Goal: Task Accomplishment & Management: Use online tool/utility

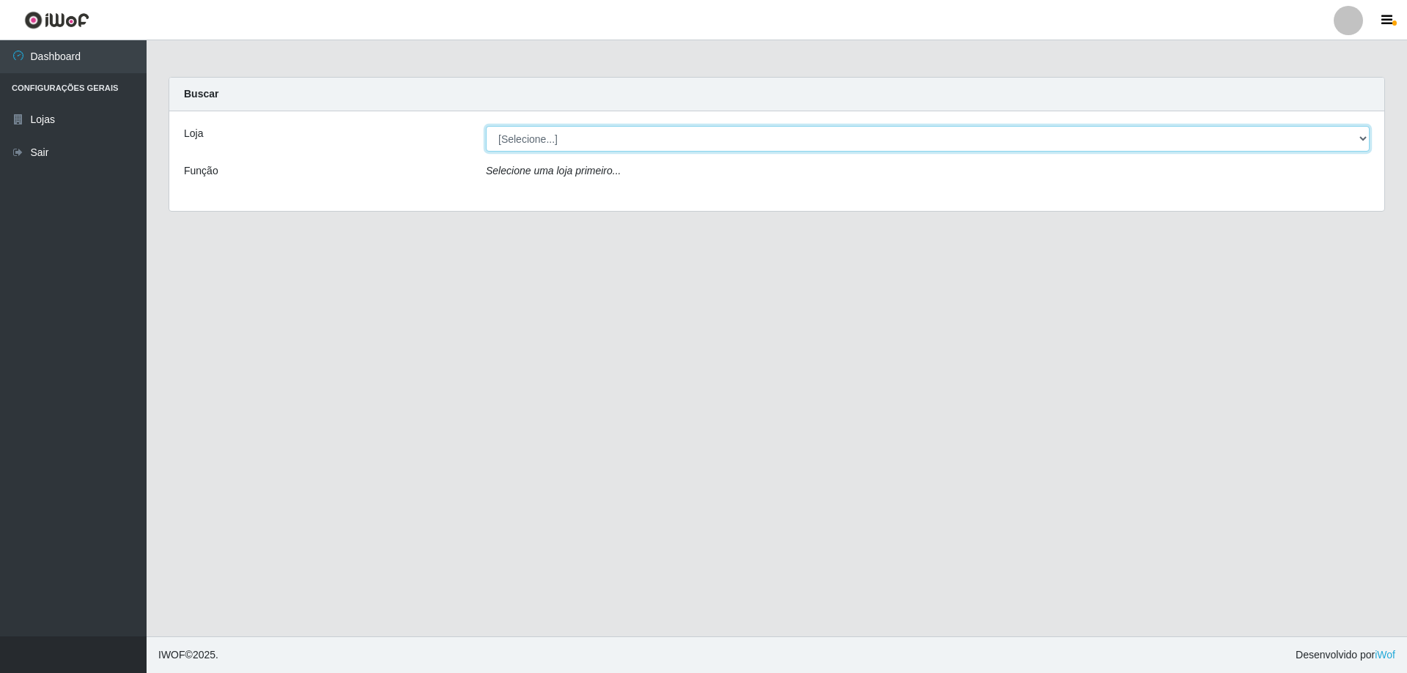
click at [1363, 141] on select "[Selecione...] Atacado Vem - [STREET_ADDRESS]" at bounding box center [928, 139] width 884 height 26
select select "461"
click at [486, 126] on select "[Selecione...] Atacado Vem - [STREET_ADDRESS]" at bounding box center [928, 139] width 884 height 26
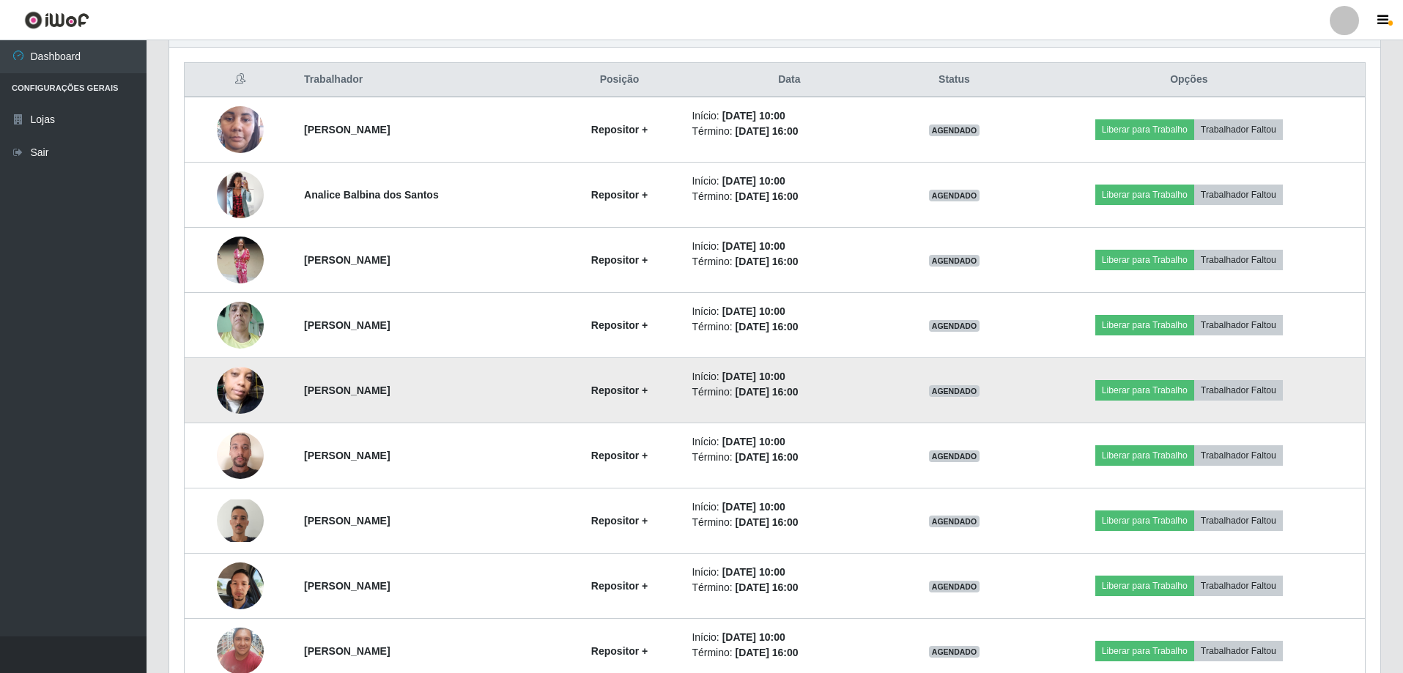
scroll to position [545, 0]
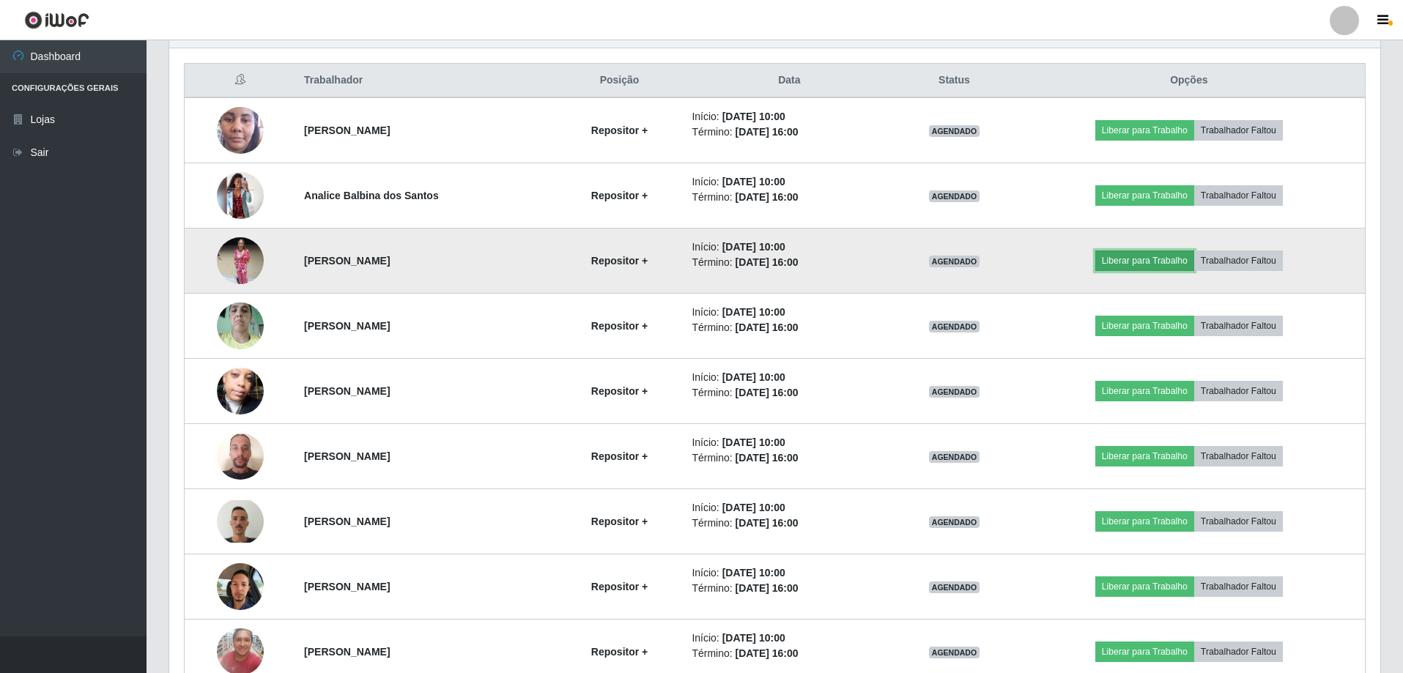
click at [1193, 259] on button "Liberar para Trabalho" at bounding box center [1145, 261] width 99 height 21
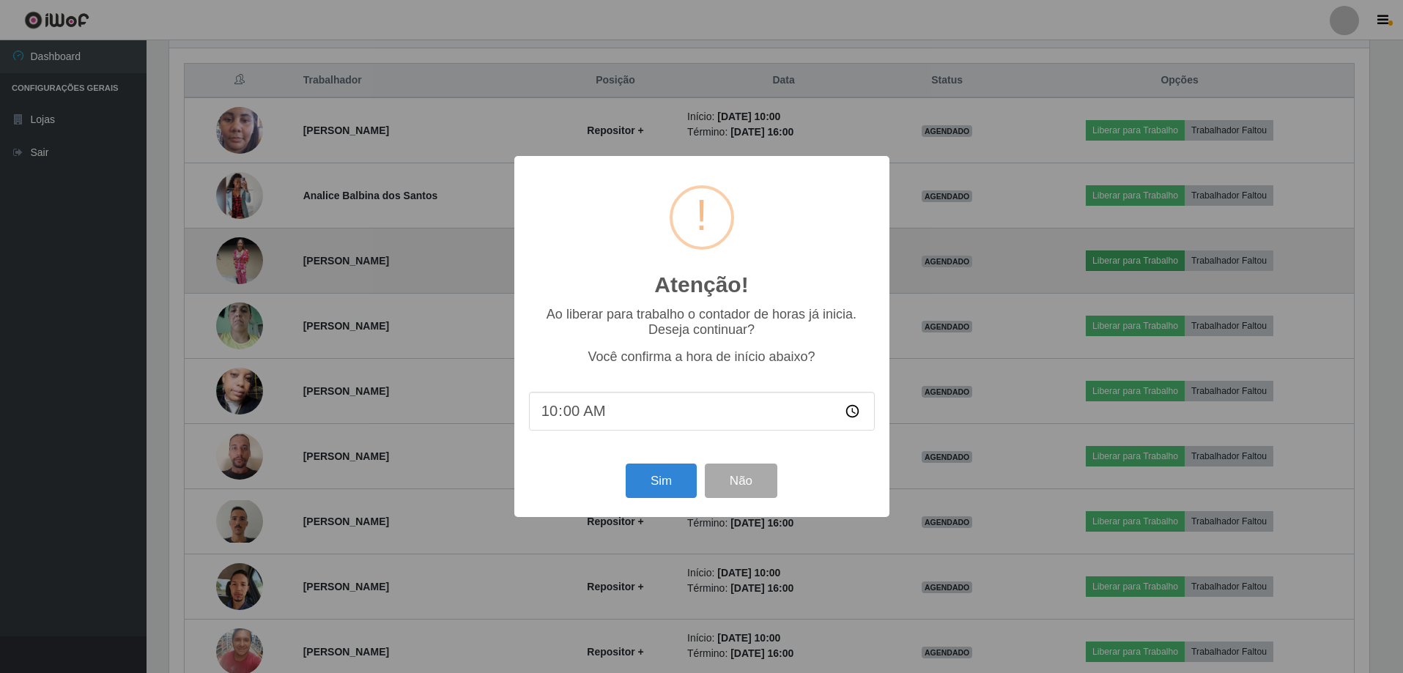
scroll to position [304, 1204]
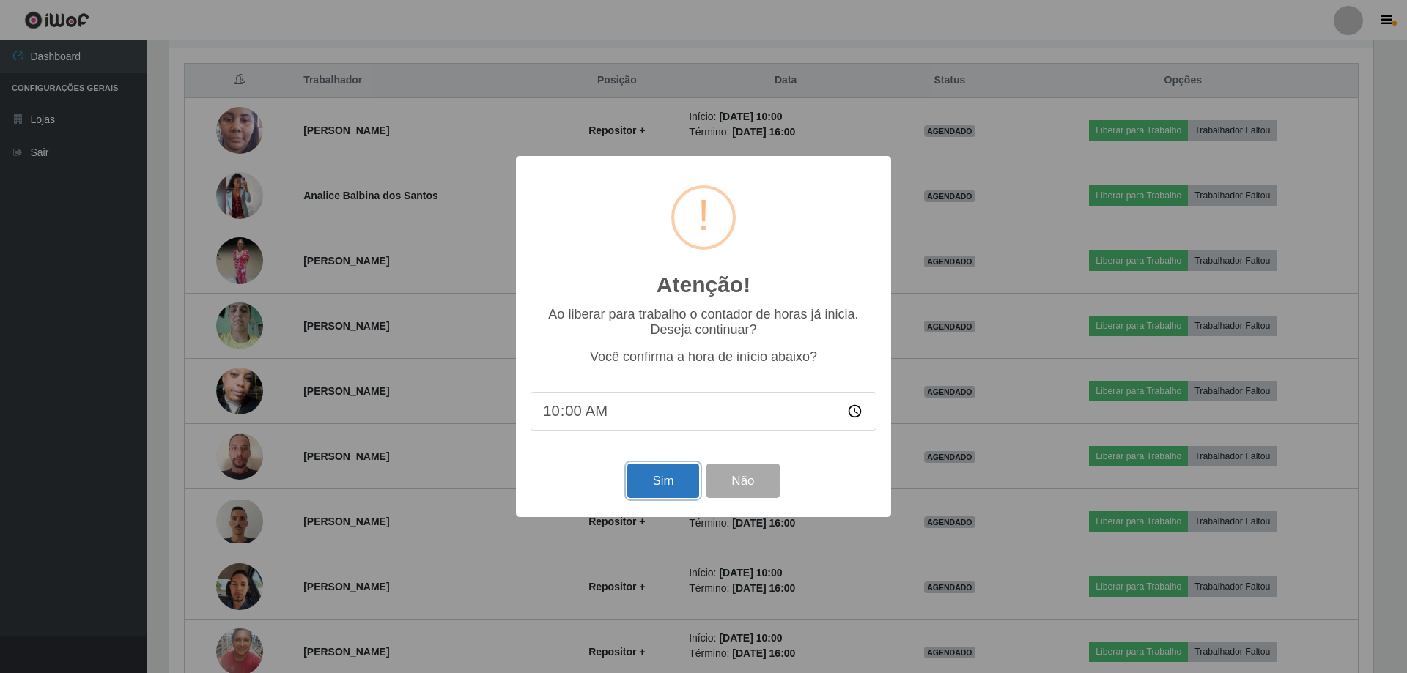
click at [668, 478] on button "Sim" at bounding box center [662, 481] width 71 height 34
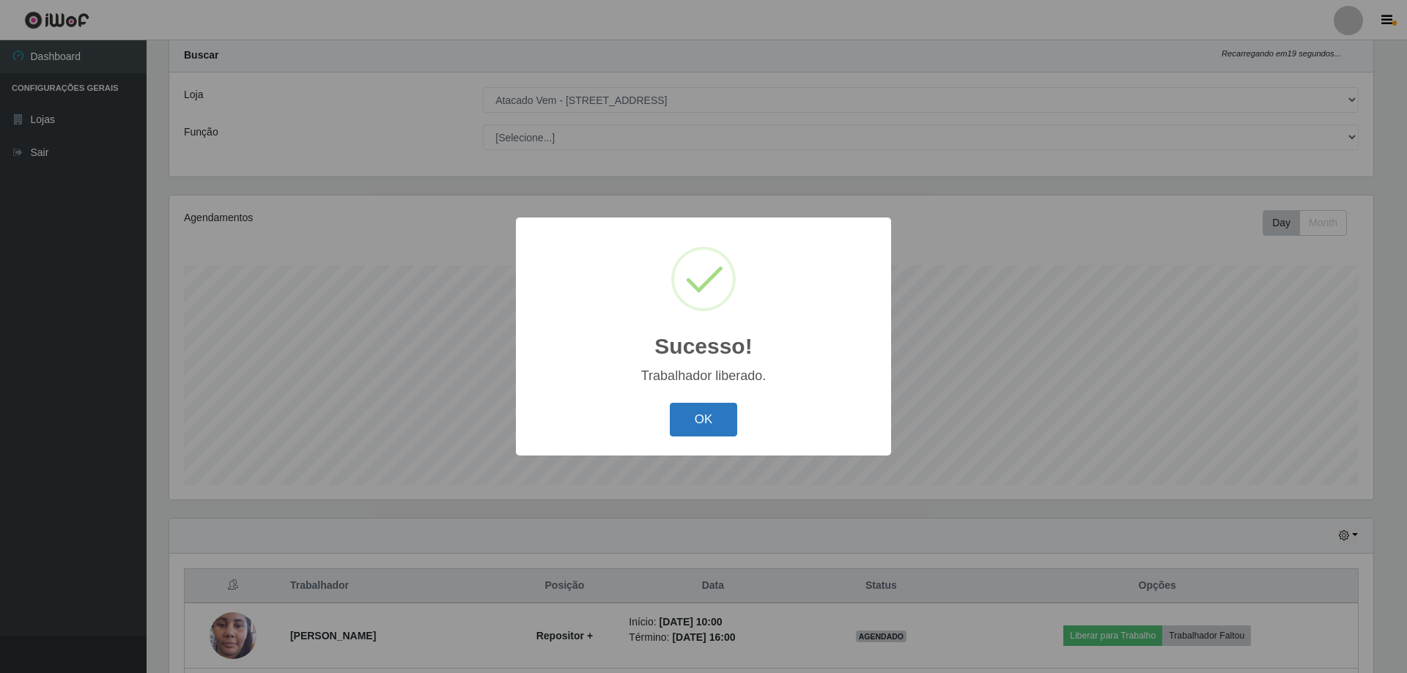
click at [698, 426] on button "OK" at bounding box center [704, 420] width 68 height 34
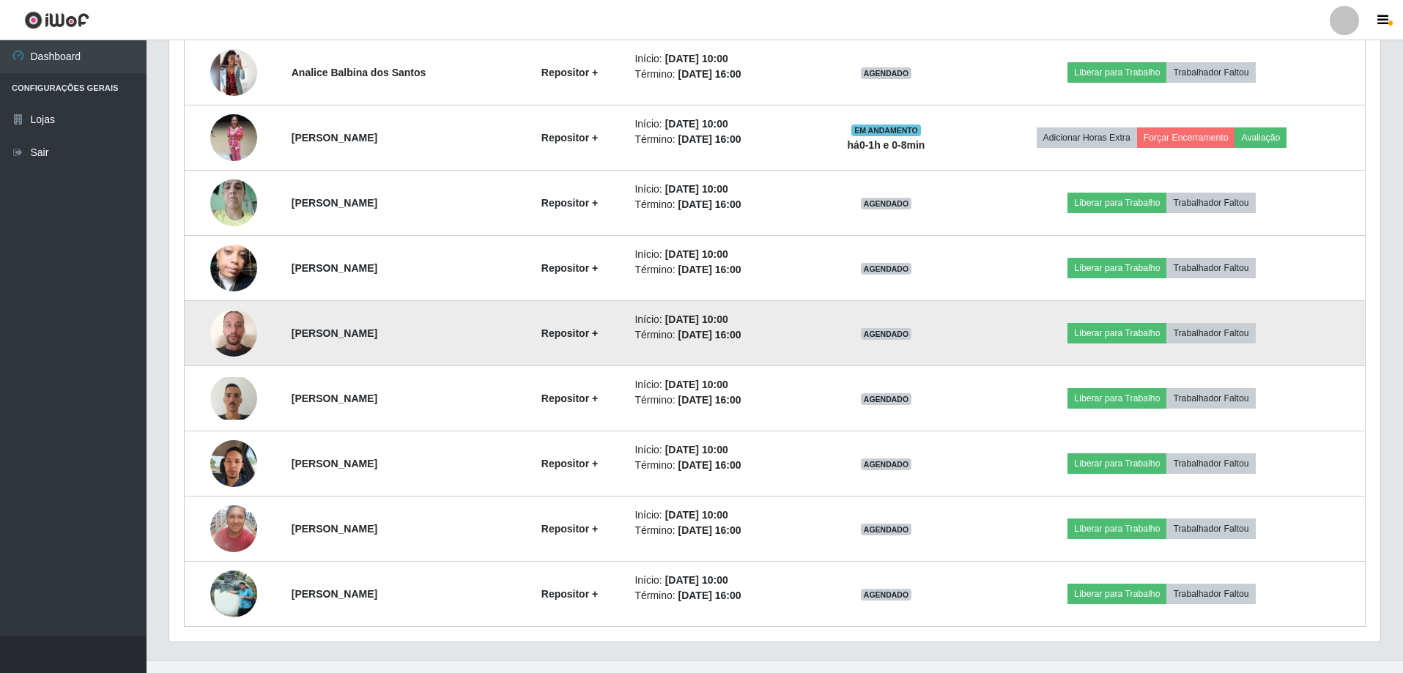
scroll to position [691, 0]
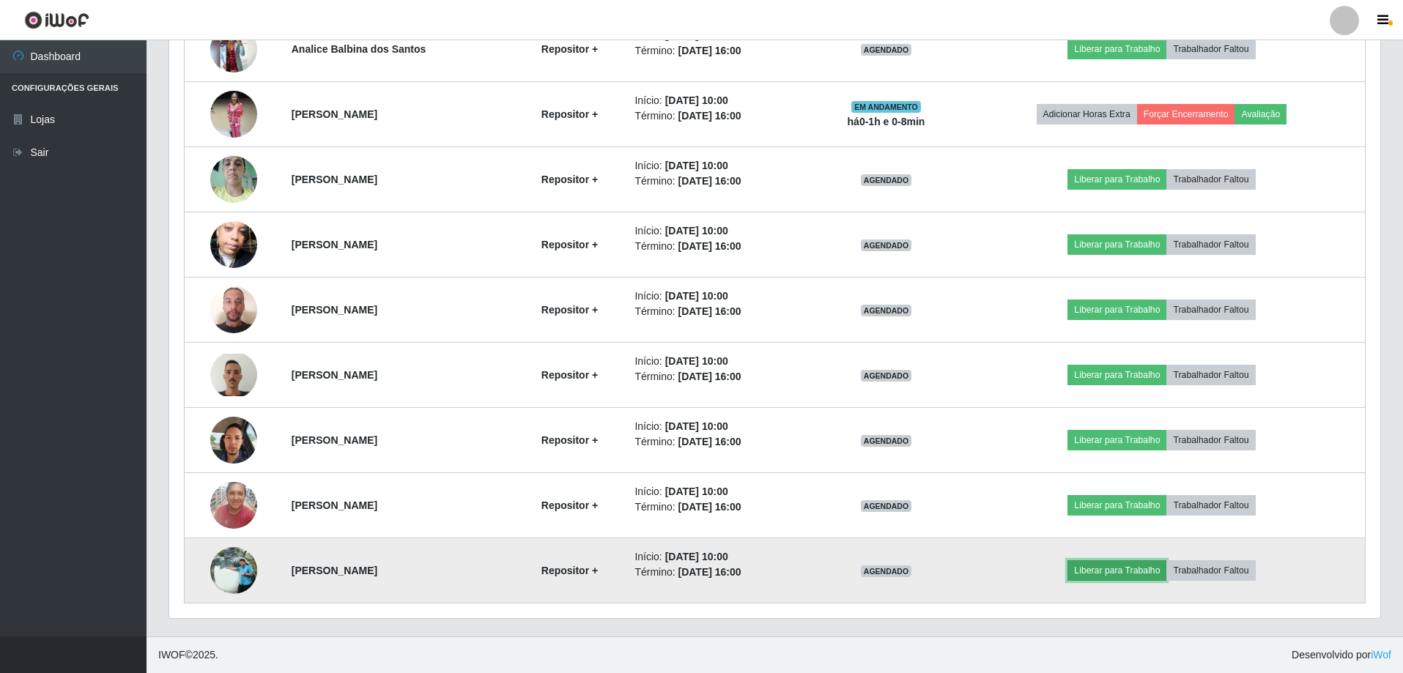
click at [1164, 566] on button "Liberar para Trabalho" at bounding box center [1117, 571] width 99 height 21
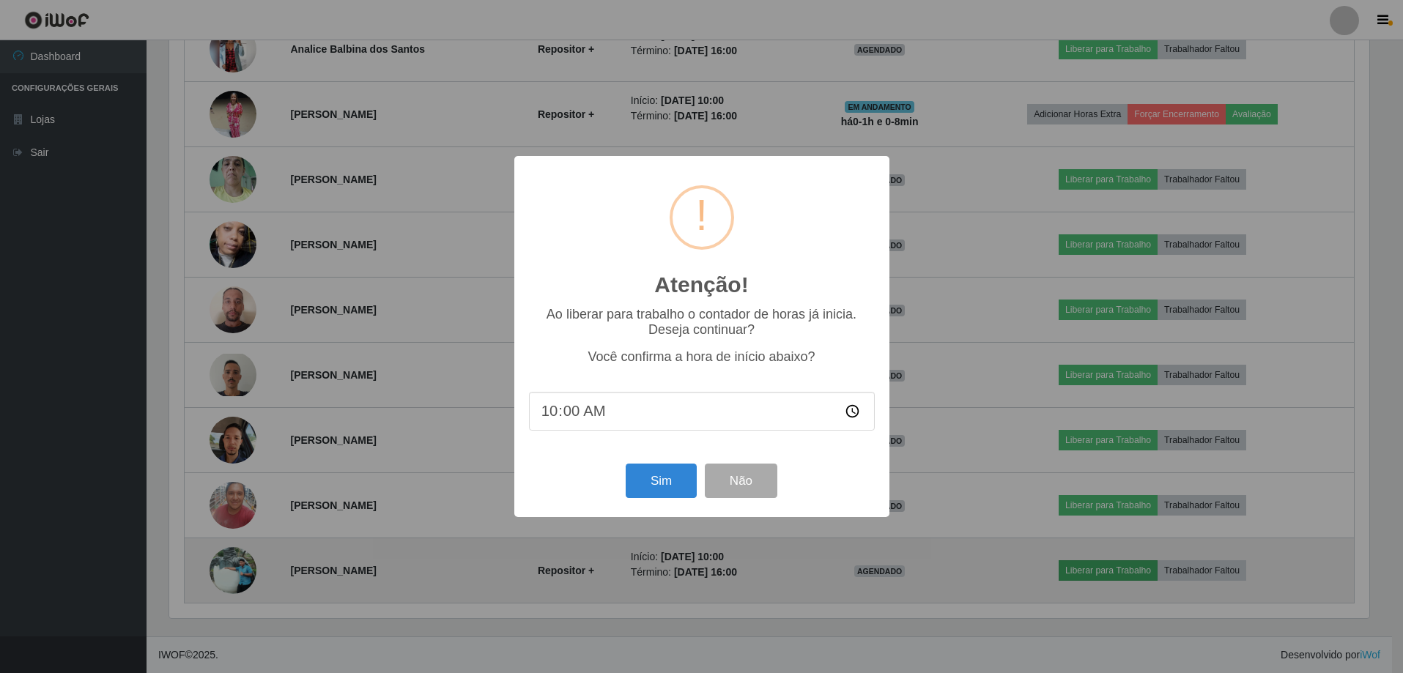
scroll to position [304, 1204]
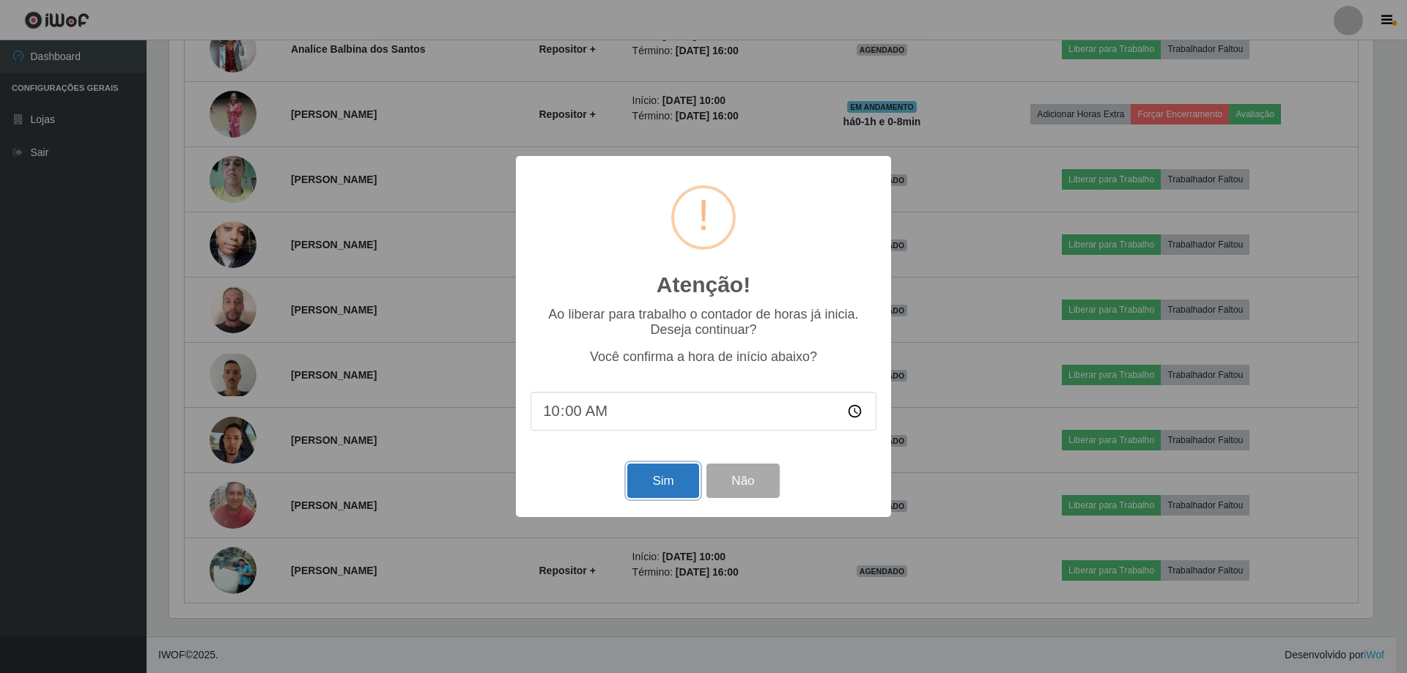
click at [656, 479] on button "Sim" at bounding box center [662, 481] width 71 height 34
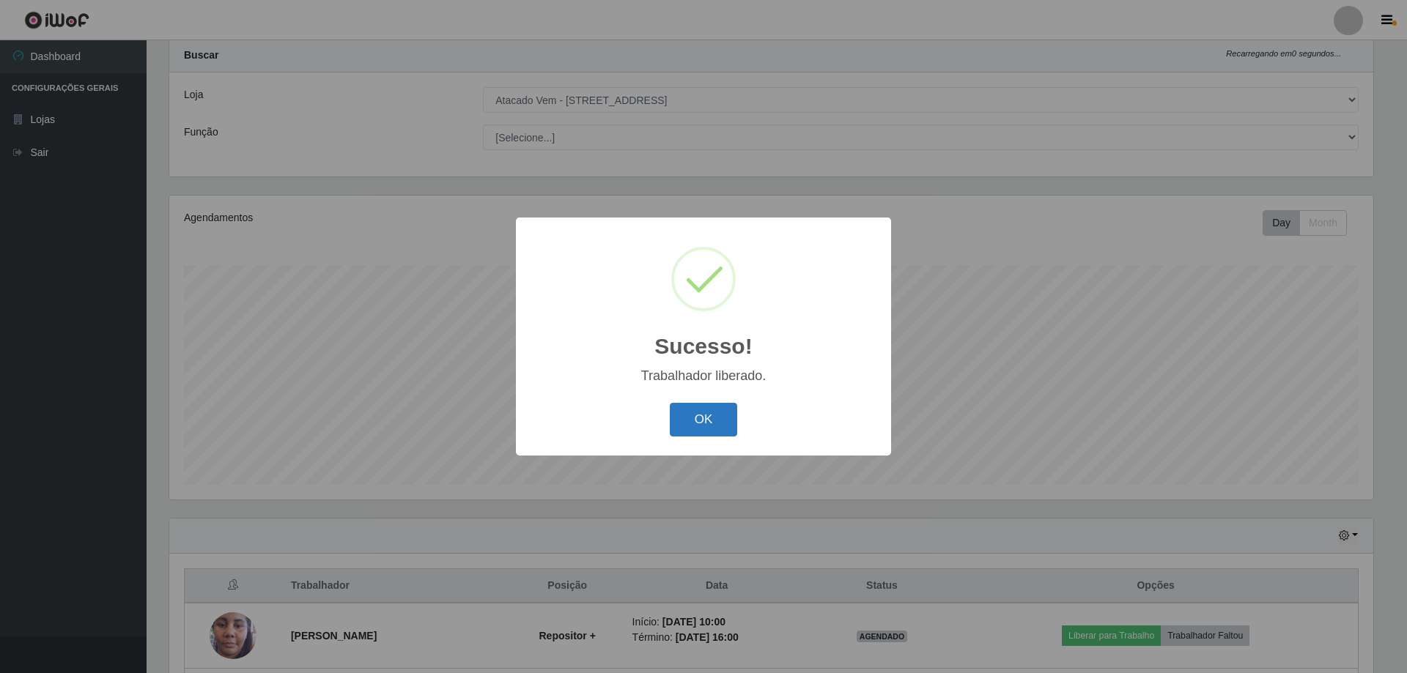
click at [715, 413] on button "OK" at bounding box center [704, 420] width 68 height 34
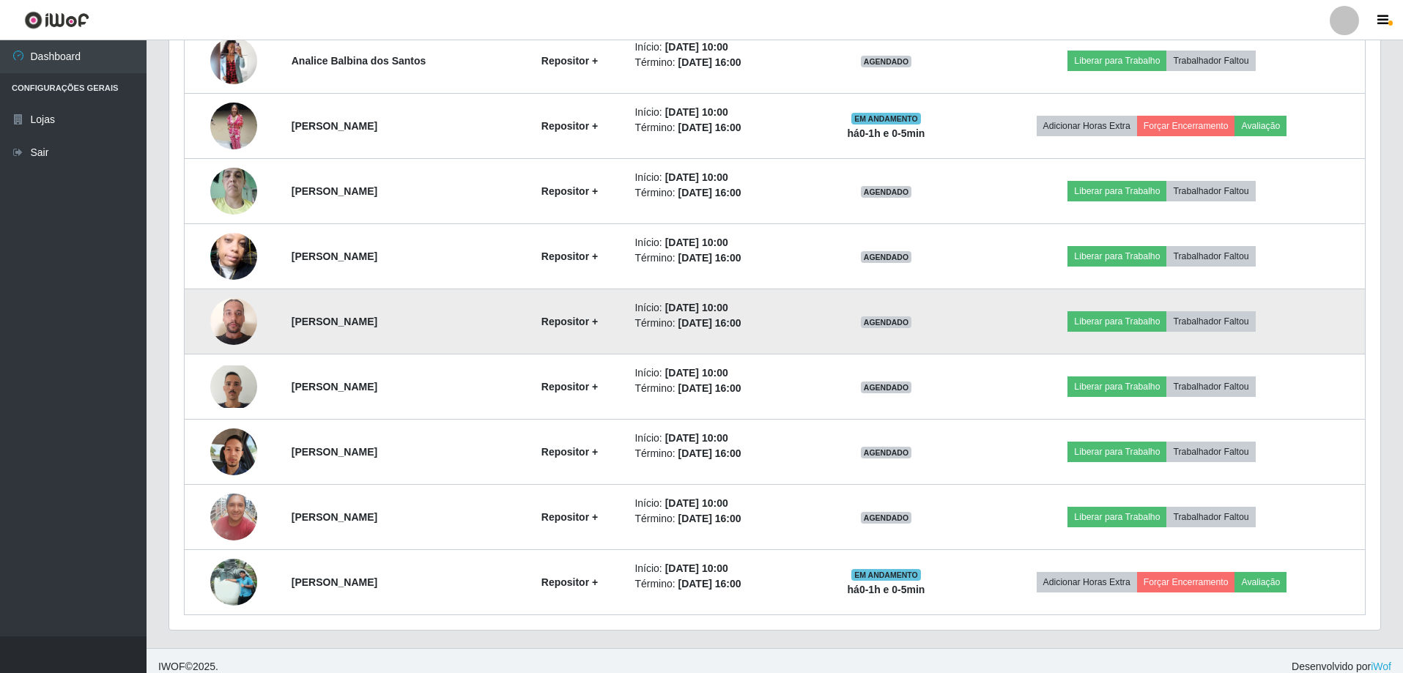
scroll to position [691, 0]
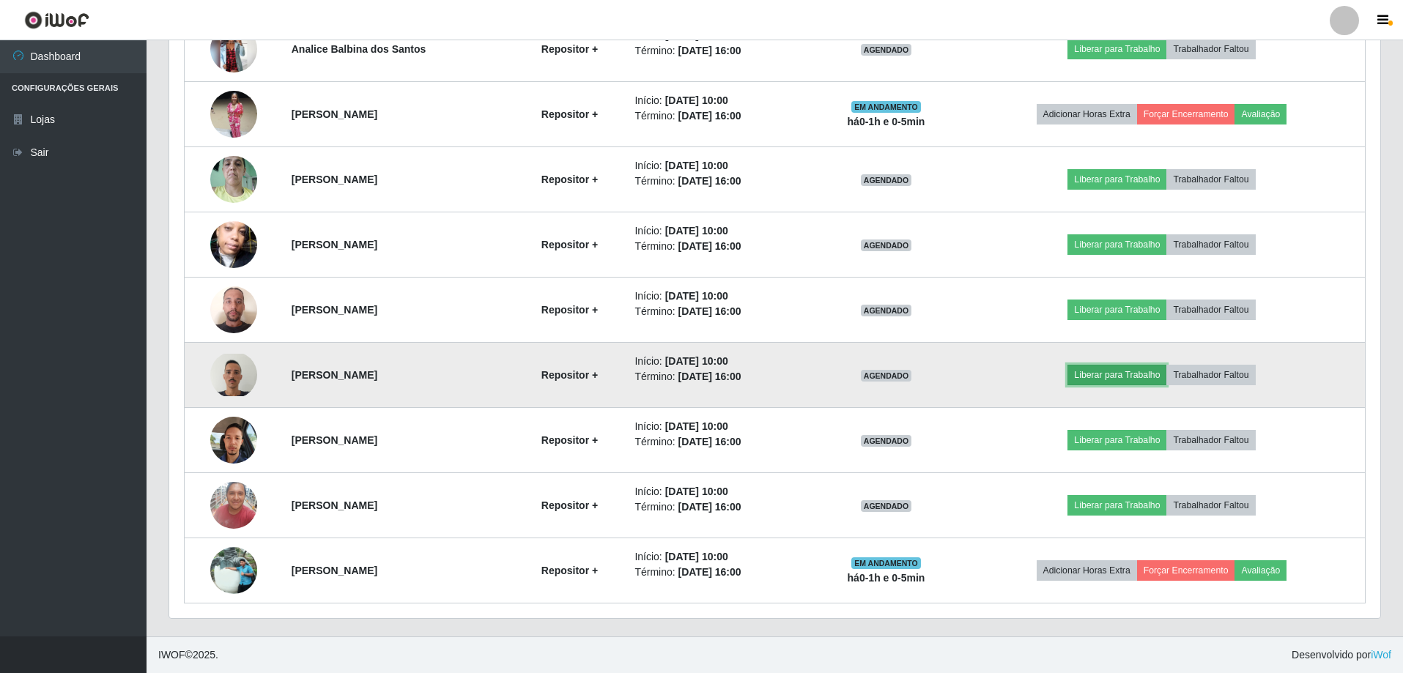
click at [1148, 374] on button "Liberar para Trabalho" at bounding box center [1117, 375] width 99 height 21
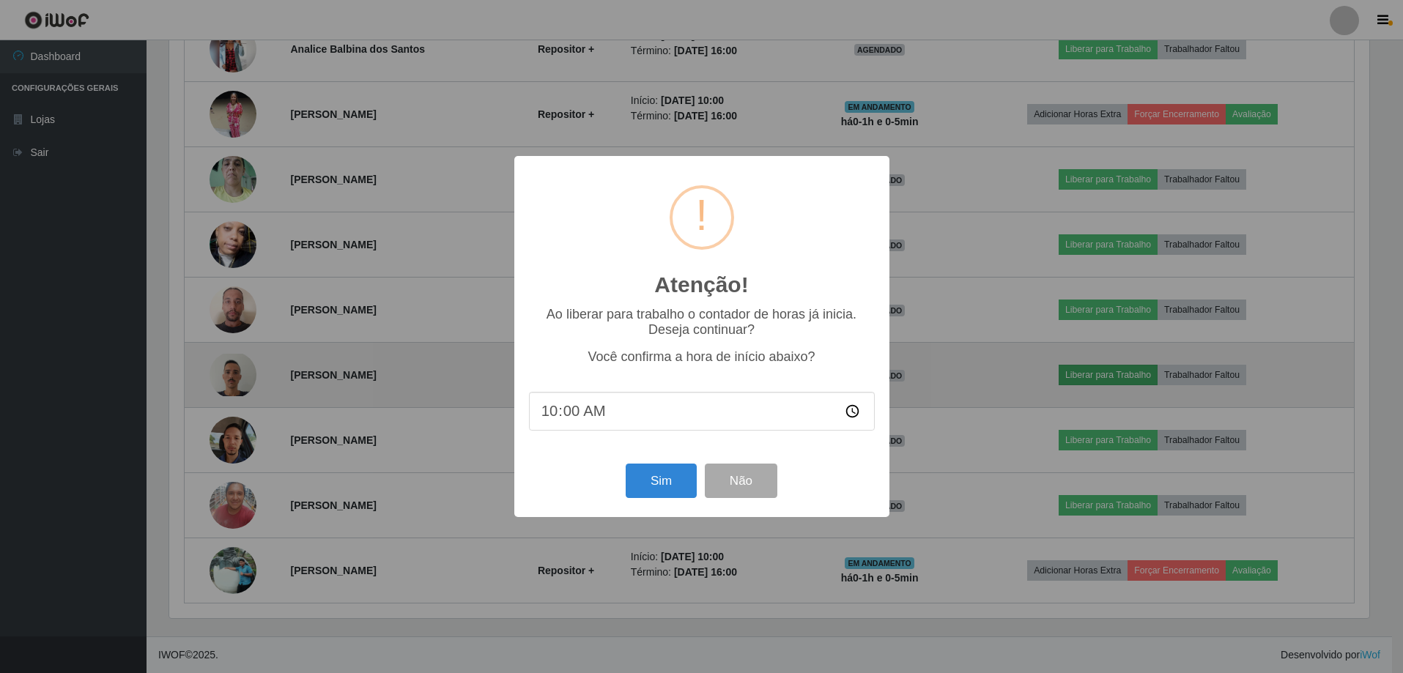
scroll to position [304, 1204]
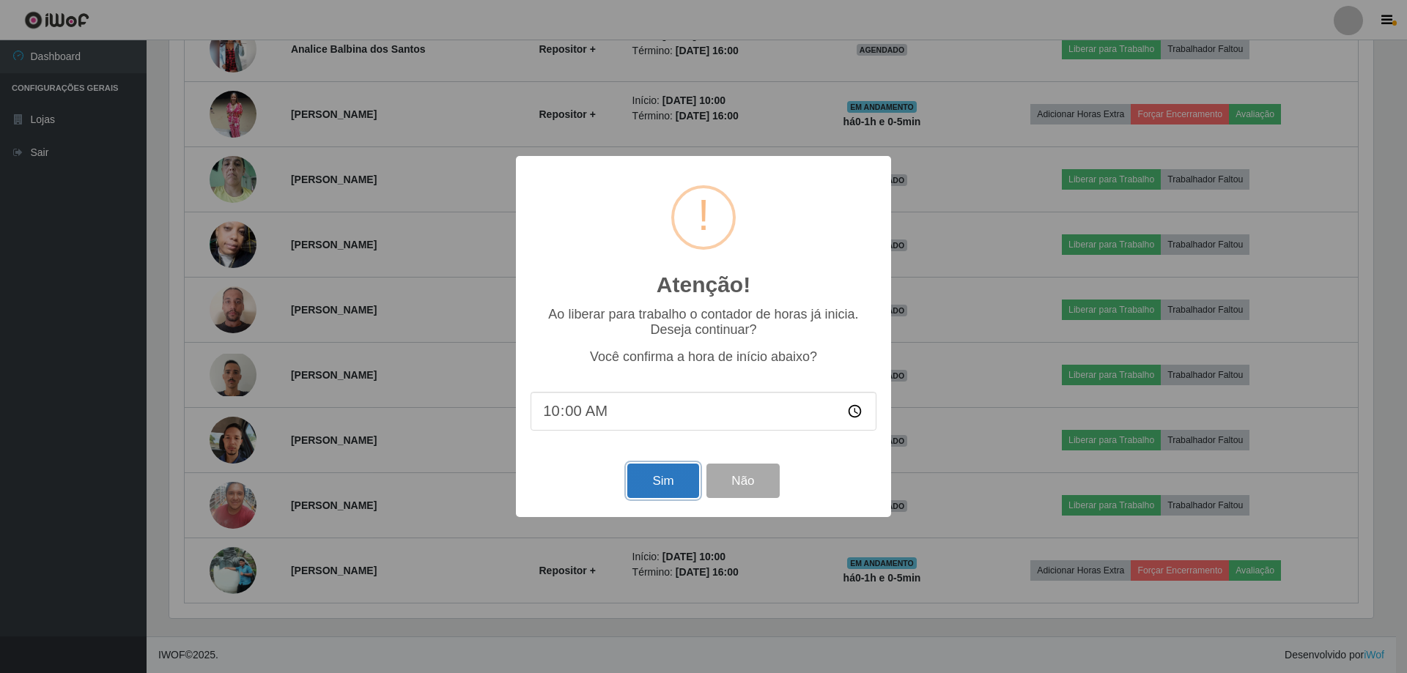
click at [654, 478] on button "Sim" at bounding box center [662, 481] width 71 height 34
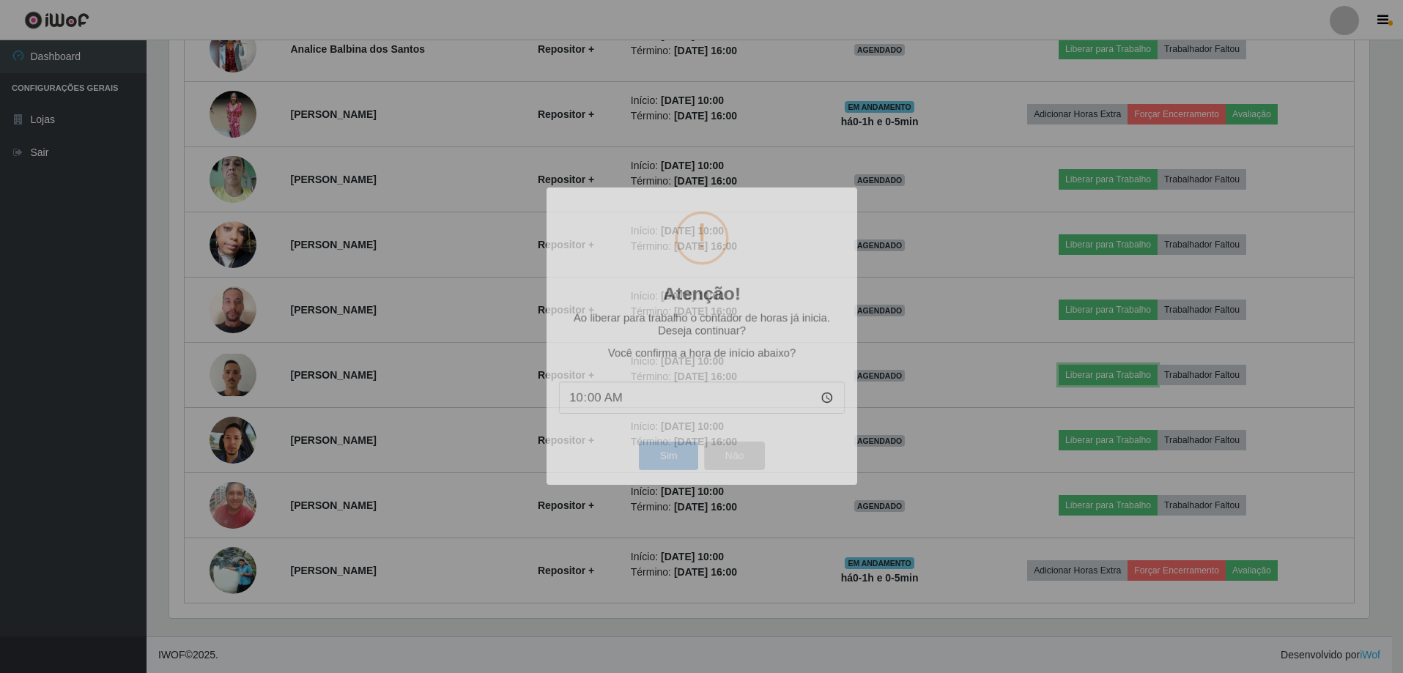
scroll to position [304, 1211]
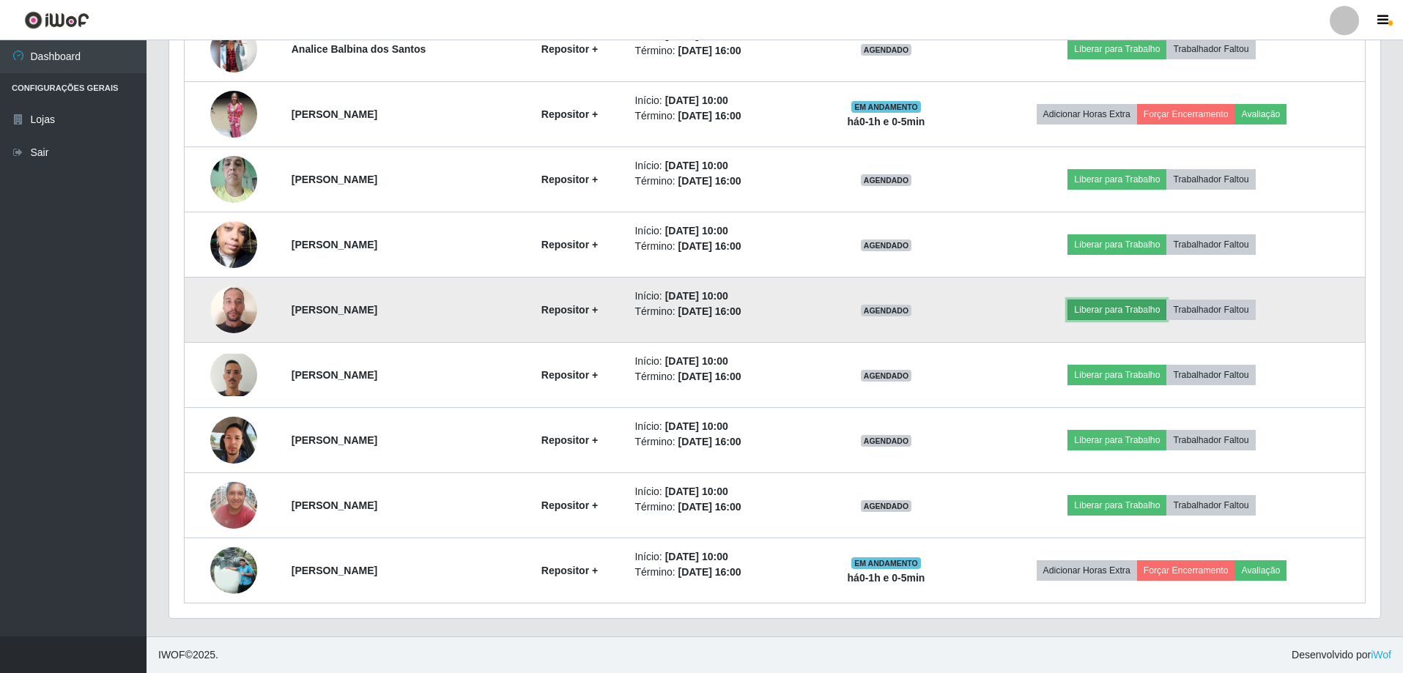
click at [1143, 303] on button "Liberar para Trabalho" at bounding box center [1117, 310] width 99 height 21
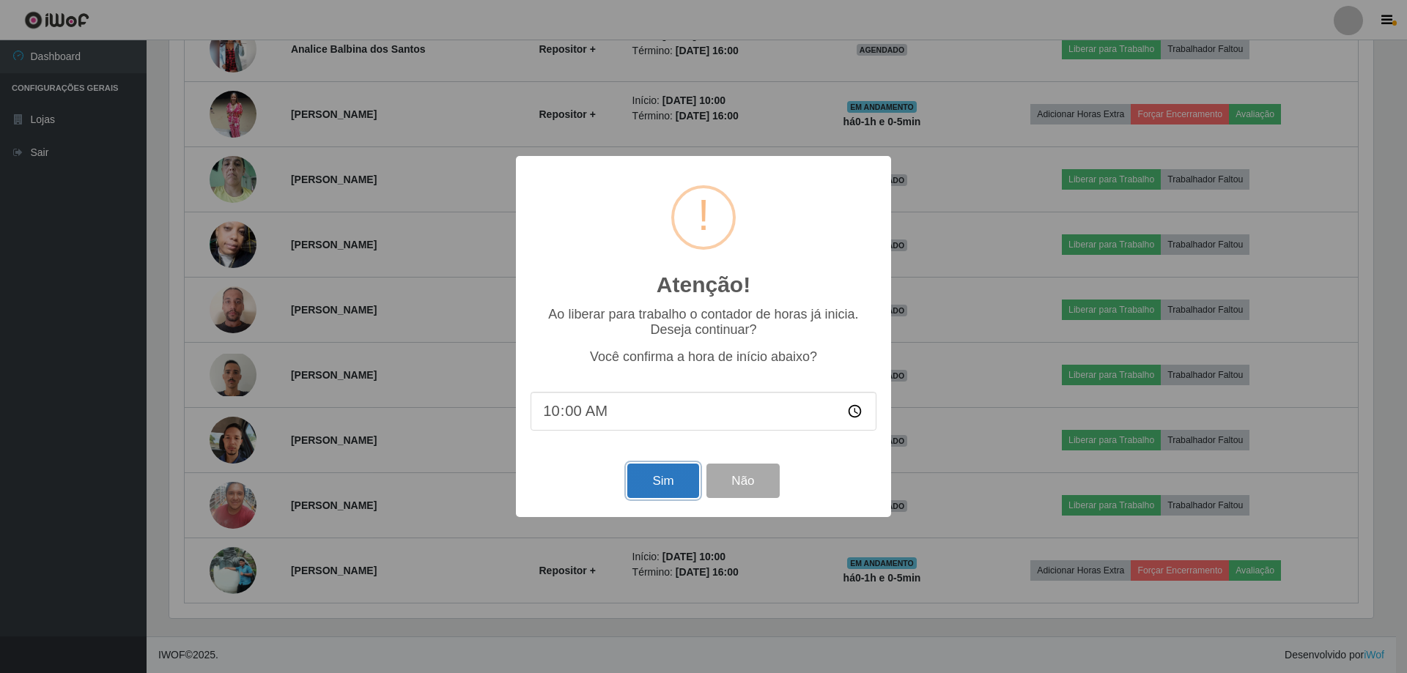
click at [666, 485] on button "Sim" at bounding box center [662, 481] width 71 height 34
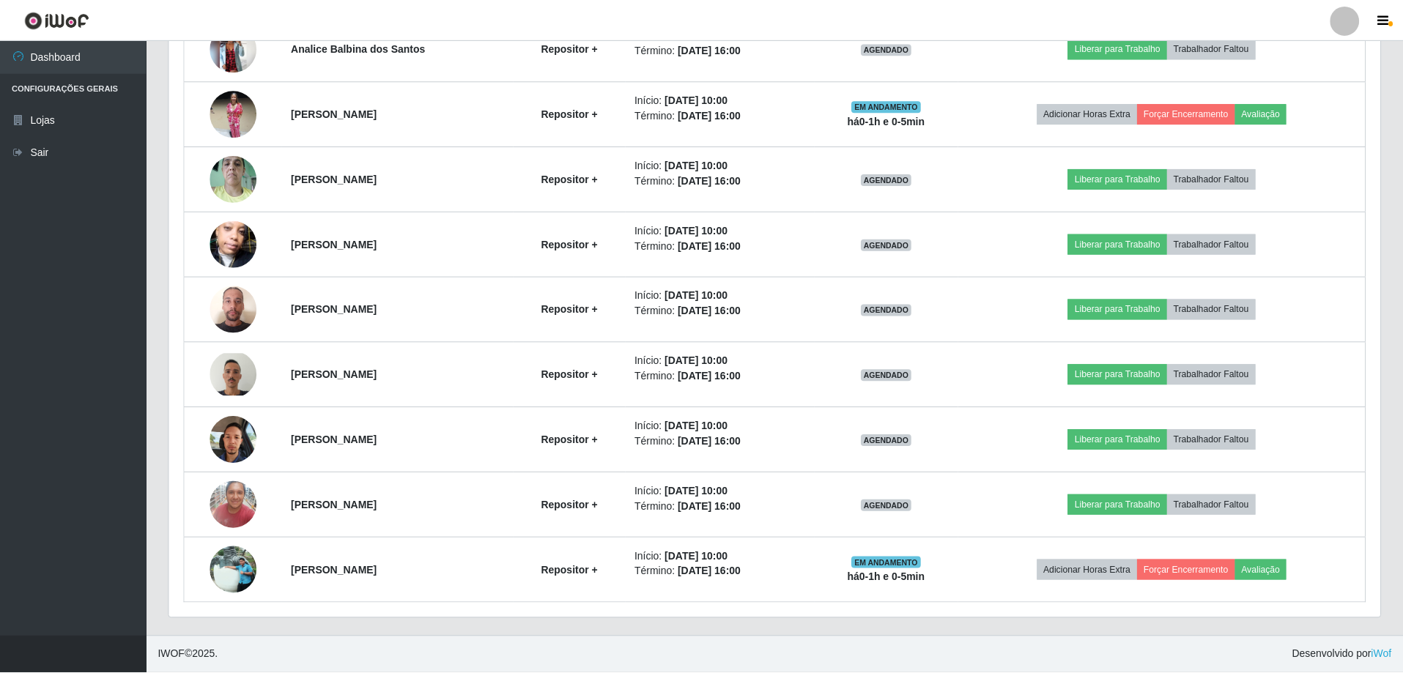
scroll to position [304, 1211]
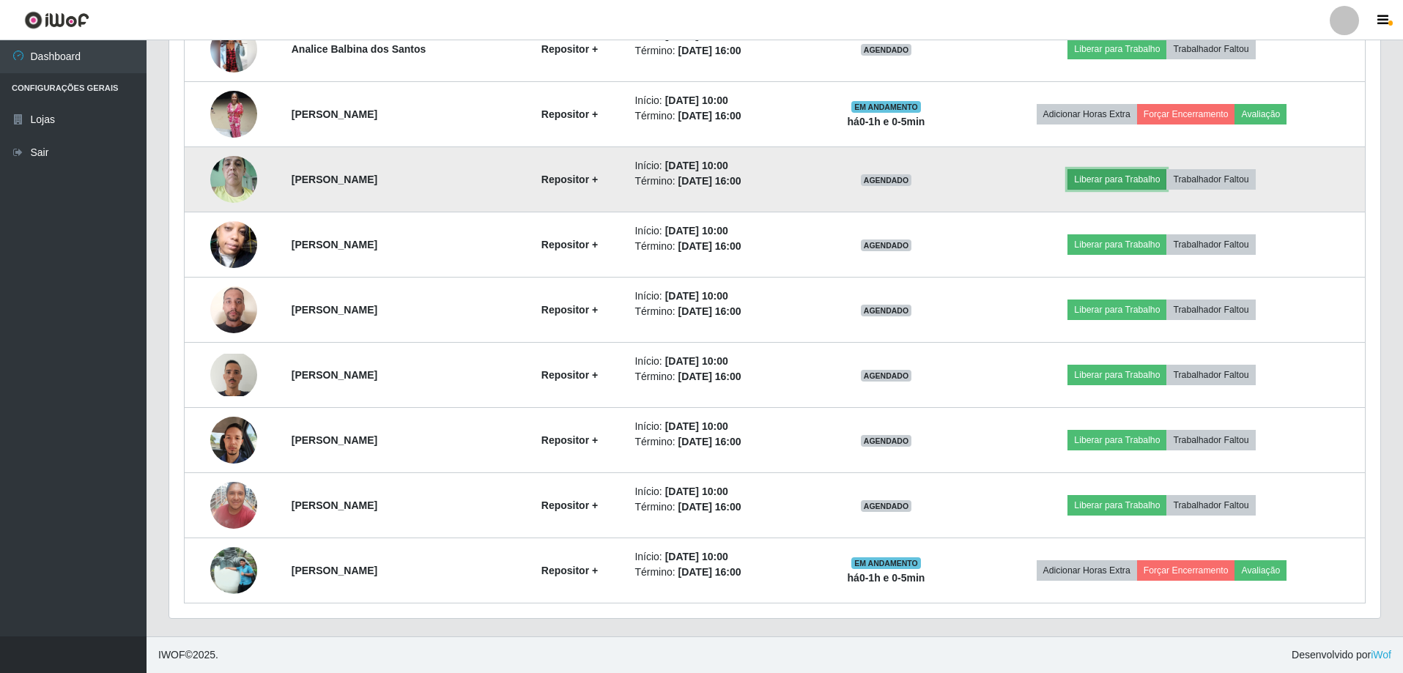
click at [1156, 177] on button "Liberar para Trabalho" at bounding box center [1117, 179] width 99 height 21
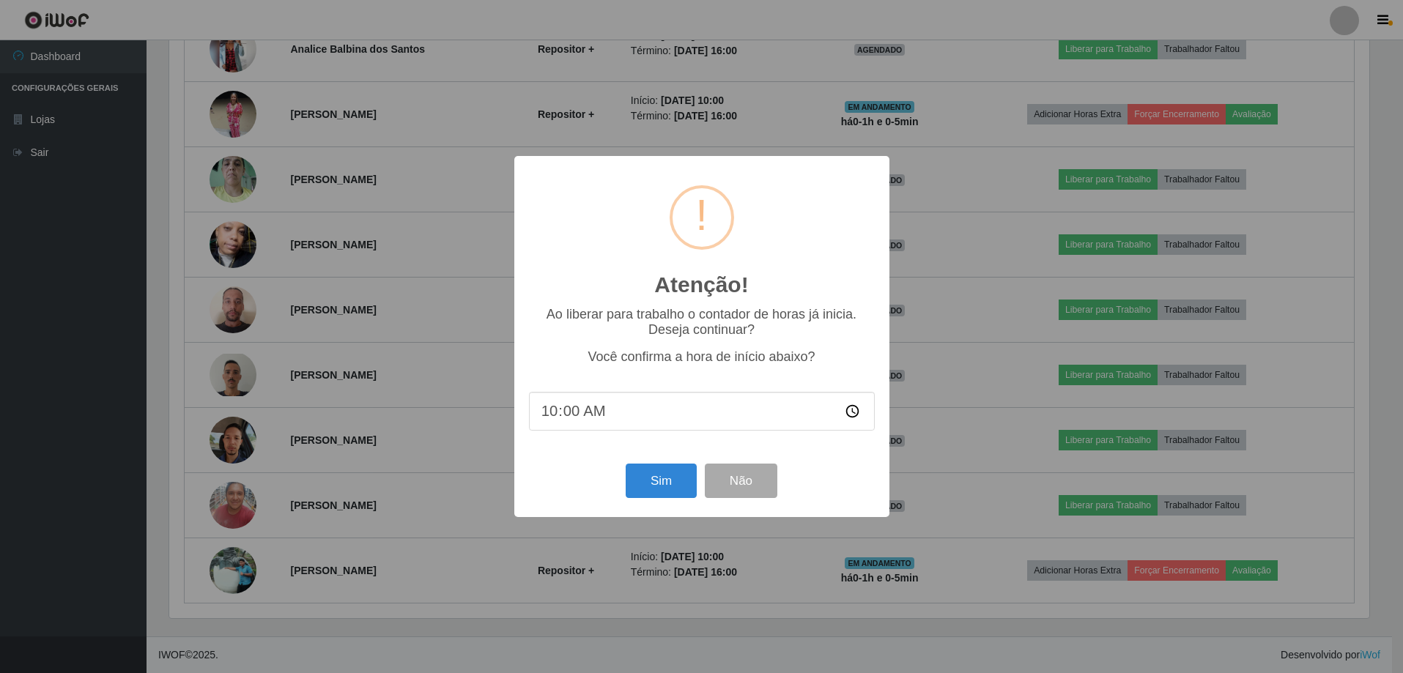
scroll to position [304, 1204]
click at [676, 476] on button "Sim" at bounding box center [662, 481] width 71 height 34
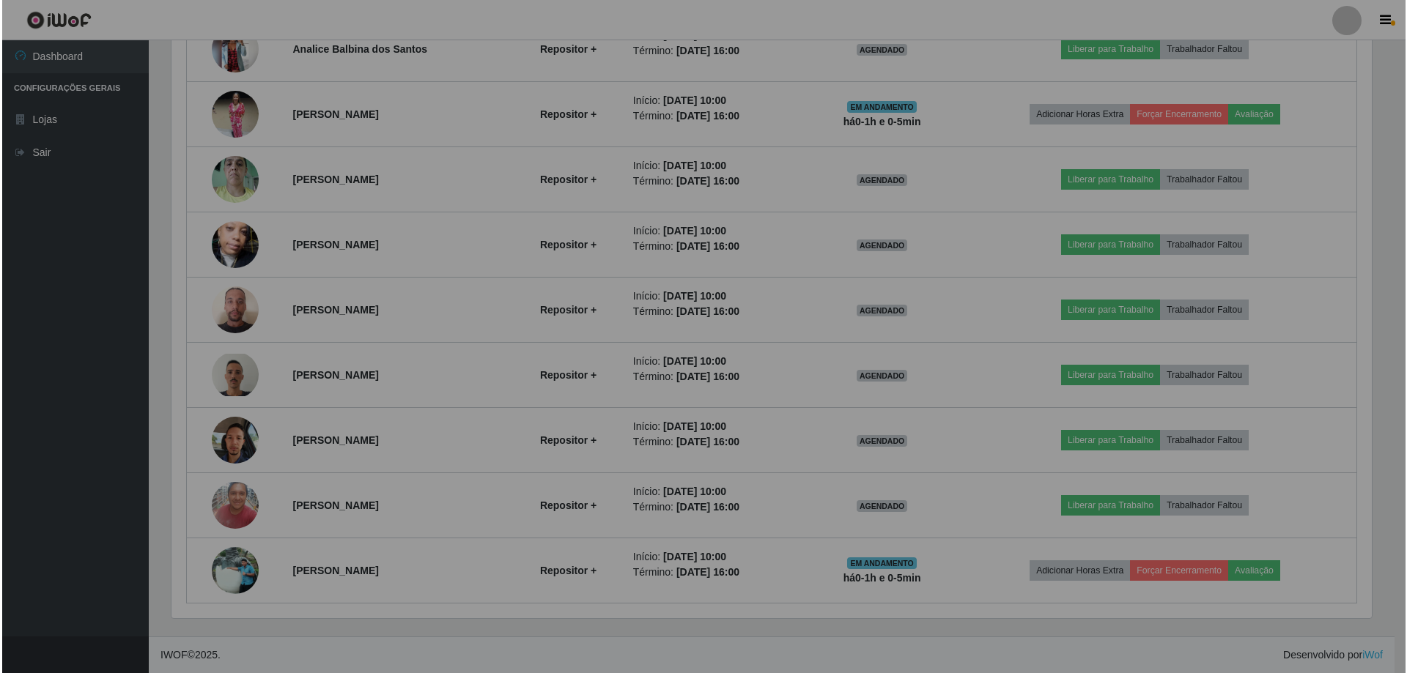
scroll to position [304, 1211]
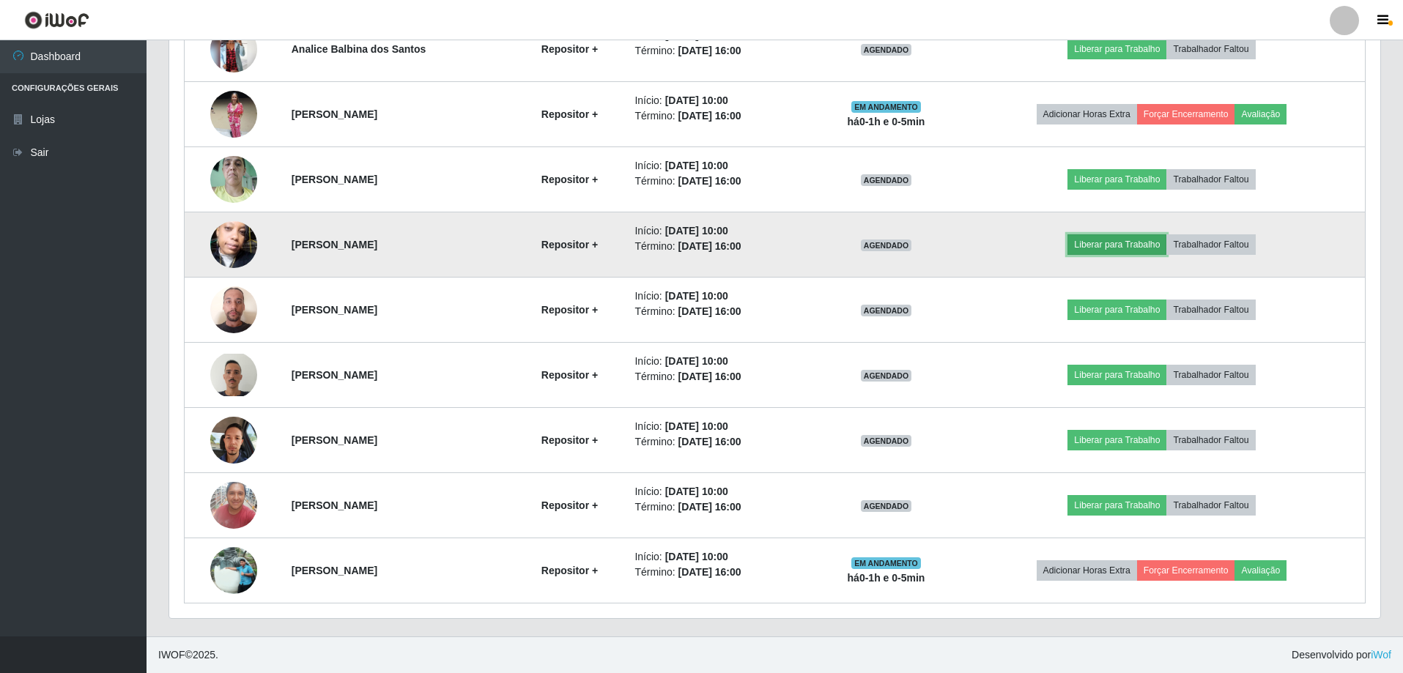
click at [1139, 244] on button "Liberar para Trabalho" at bounding box center [1117, 245] width 99 height 21
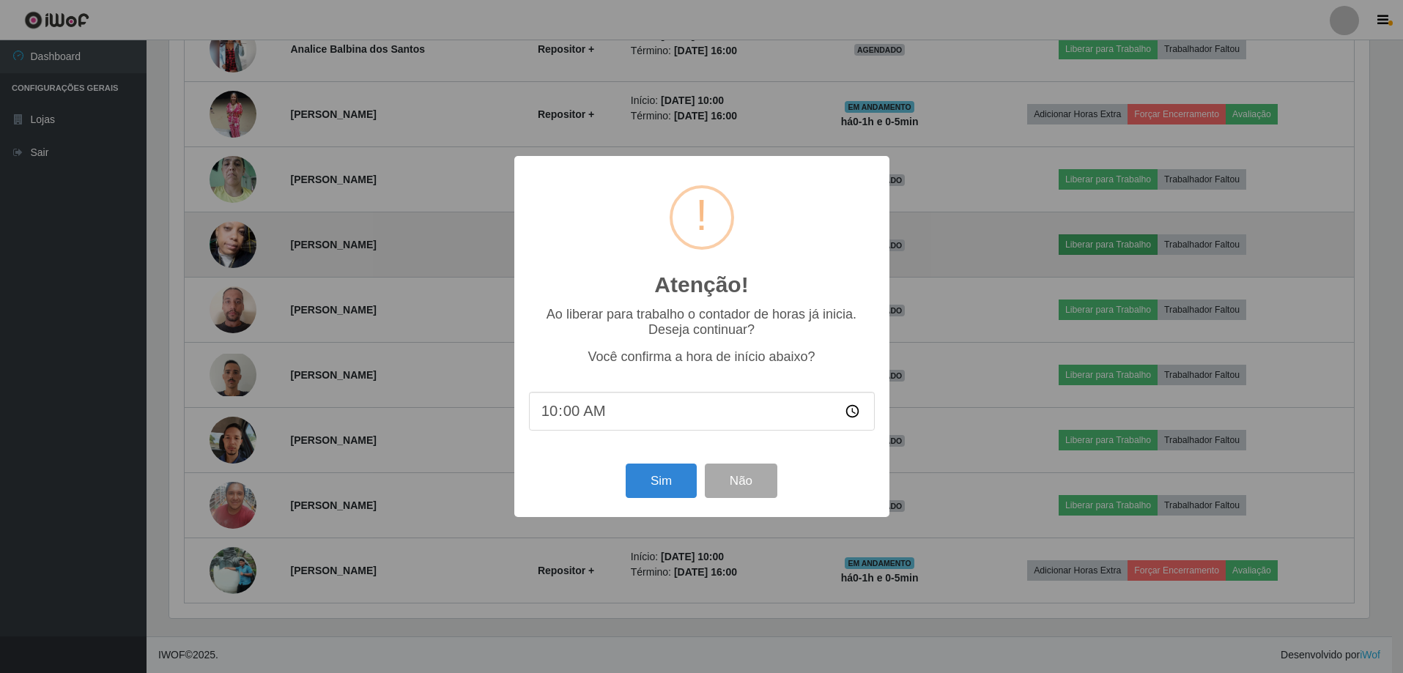
scroll to position [304, 1204]
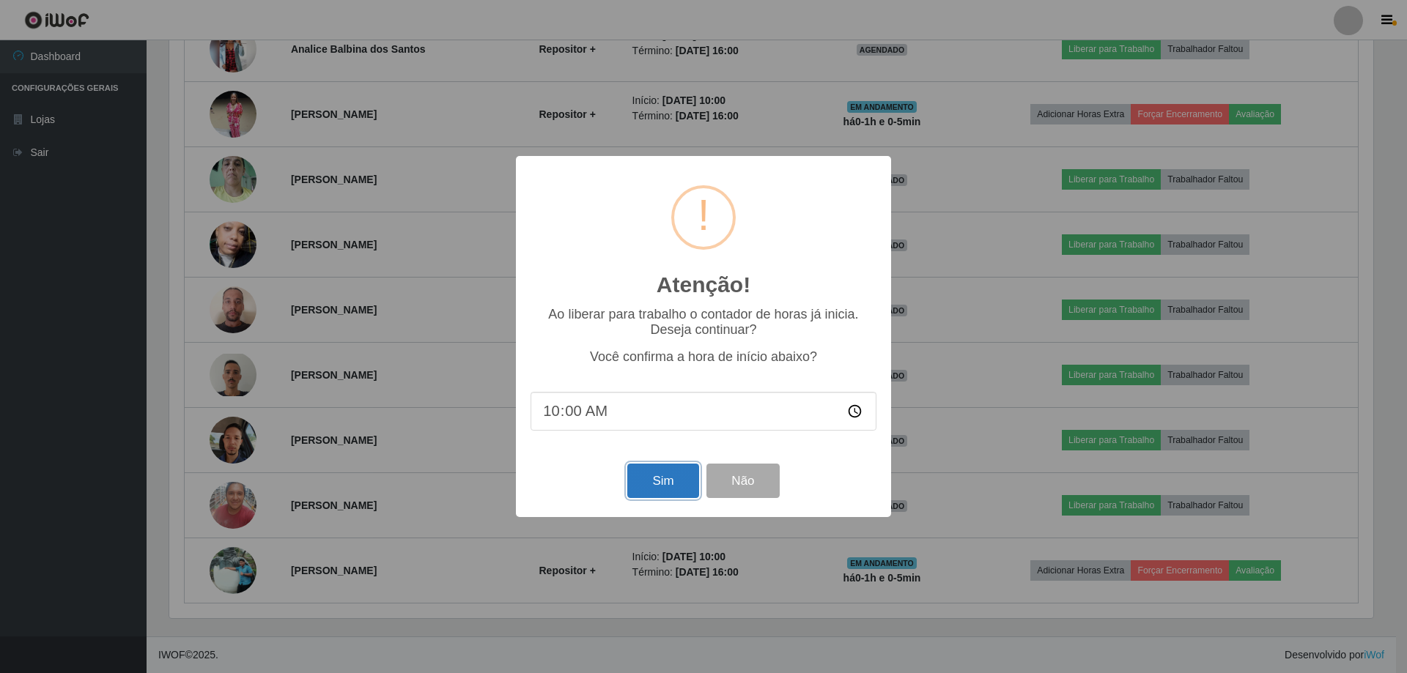
click at [654, 481] on button "Sim" at bounding box center [662, 481] width 71 height 34
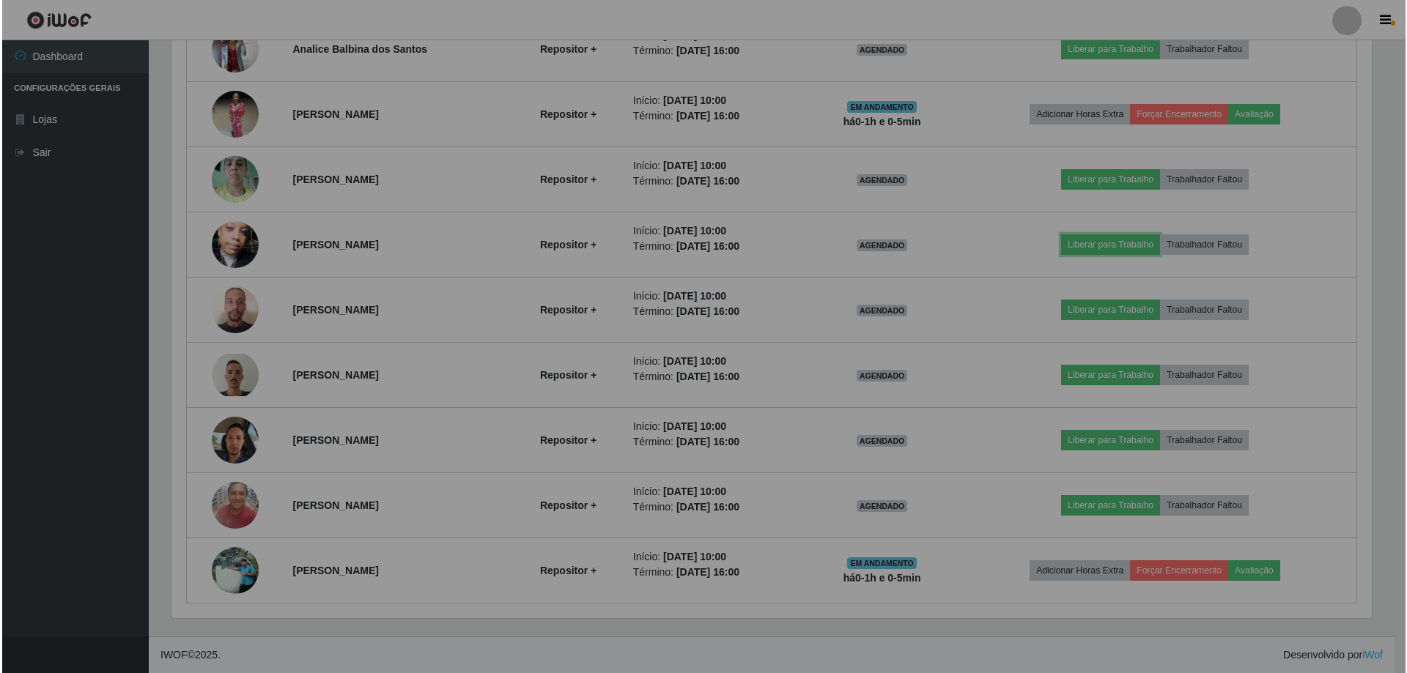
scroll to position [304, 1211]
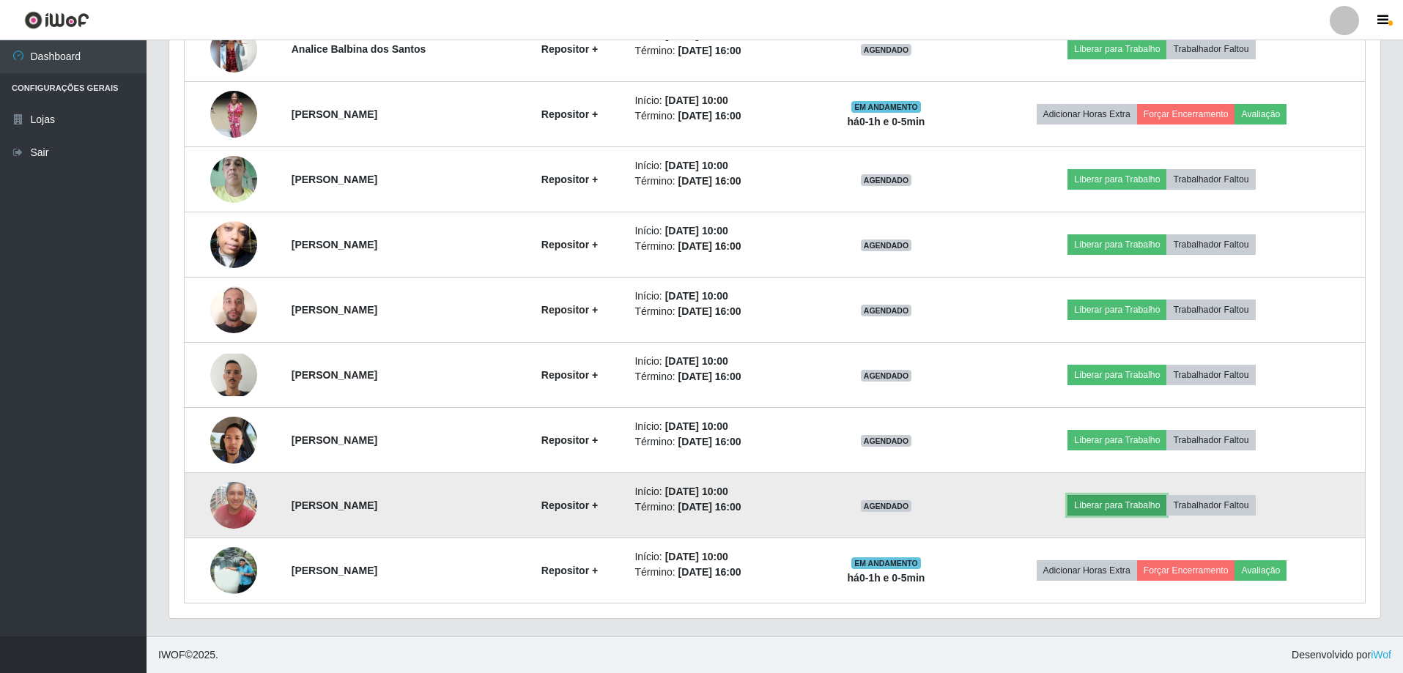
click at [1124, 503] on button "Liberar para Trabalho" at bounding box center [1117, 505] width 99 height 21
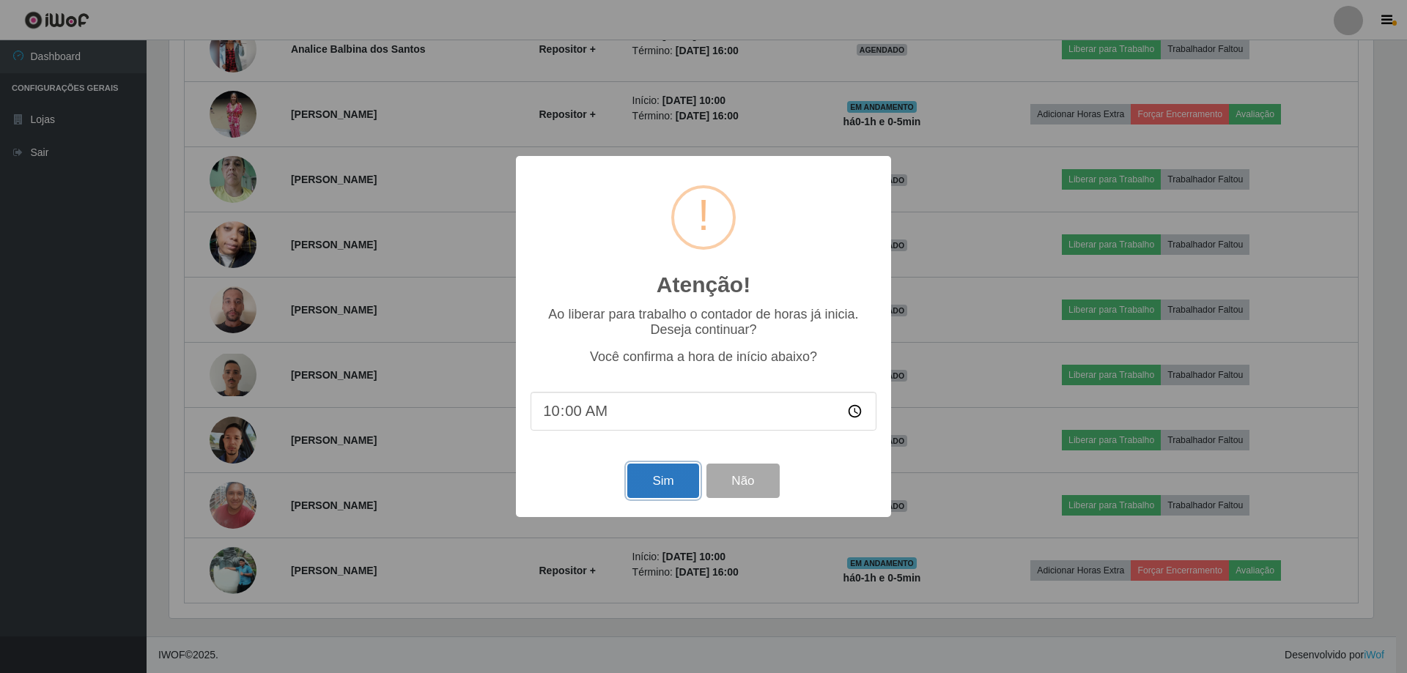
click at [668, 482] on button "Sim" at bounding box center [662, 481] width 71 height 34
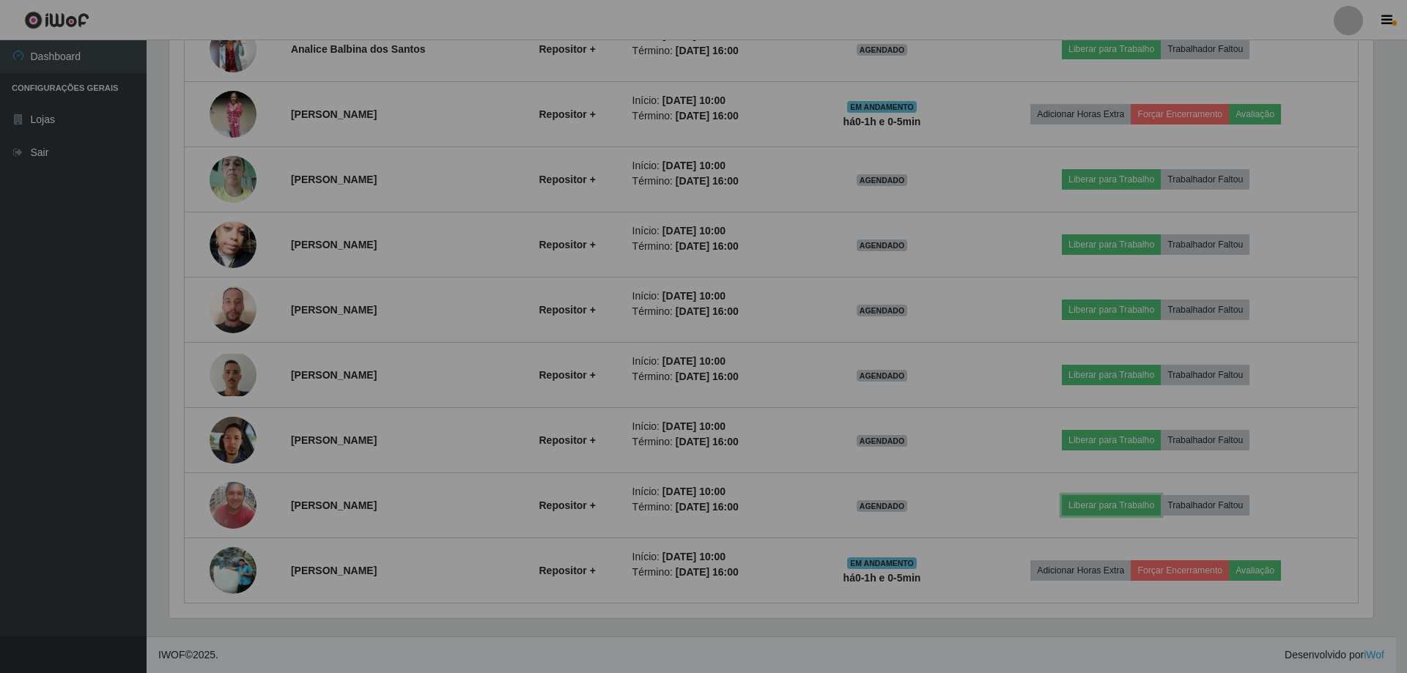
scroll to position [304, 1211]
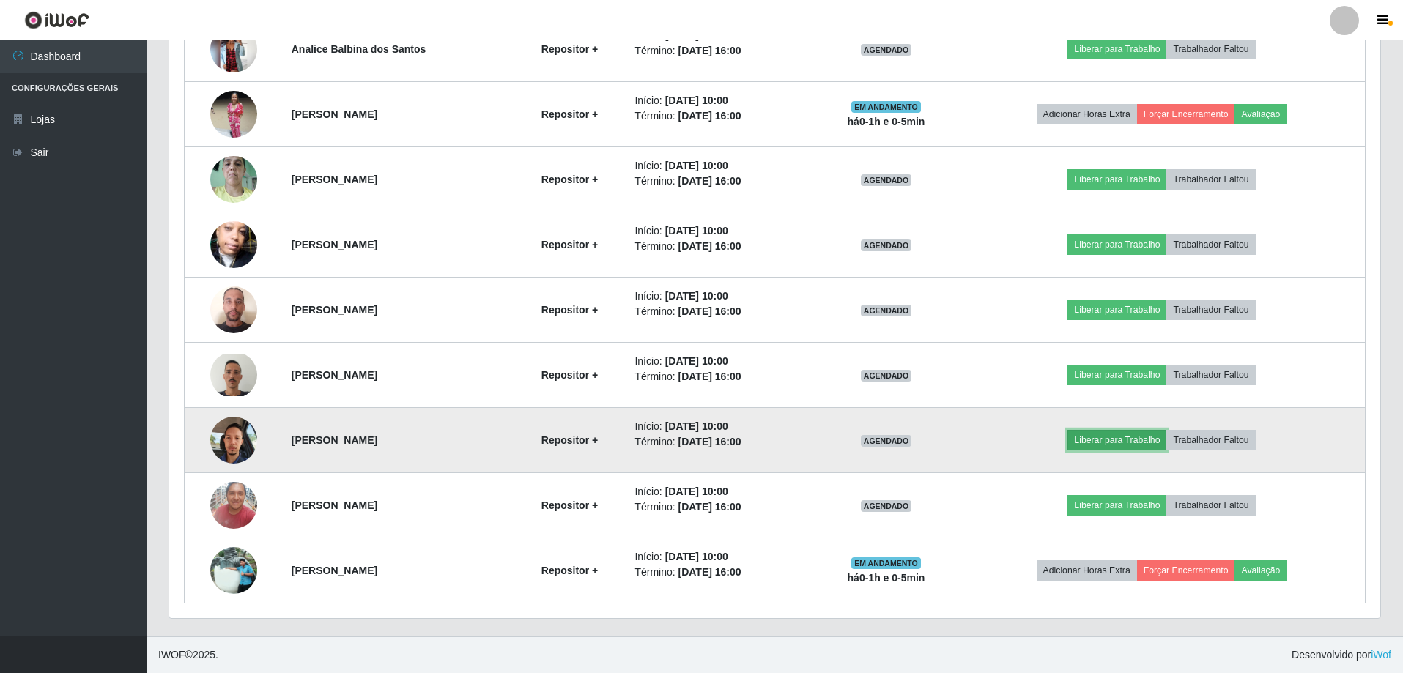
click at [1151, 434] on button "Liberar para Trabalho" at bounding box center [1117, 440] width 99 height 21
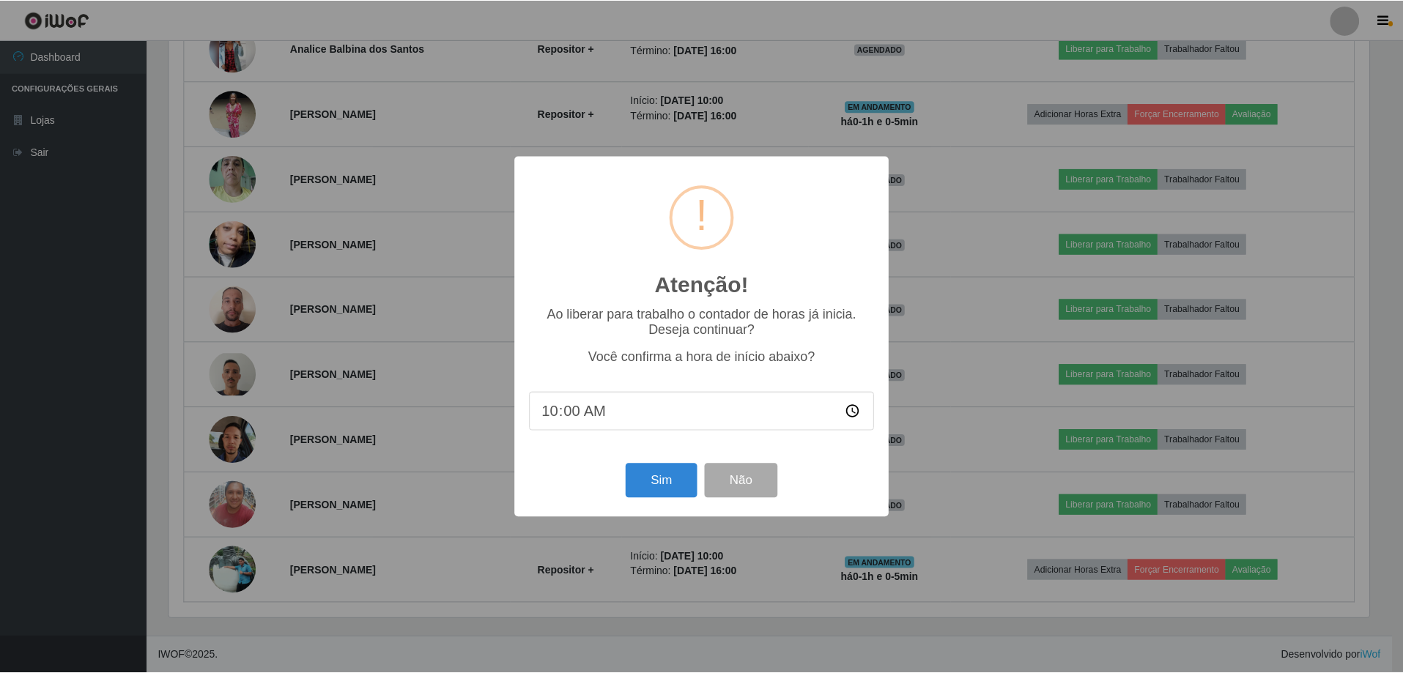
scroll to position [304, 1204]
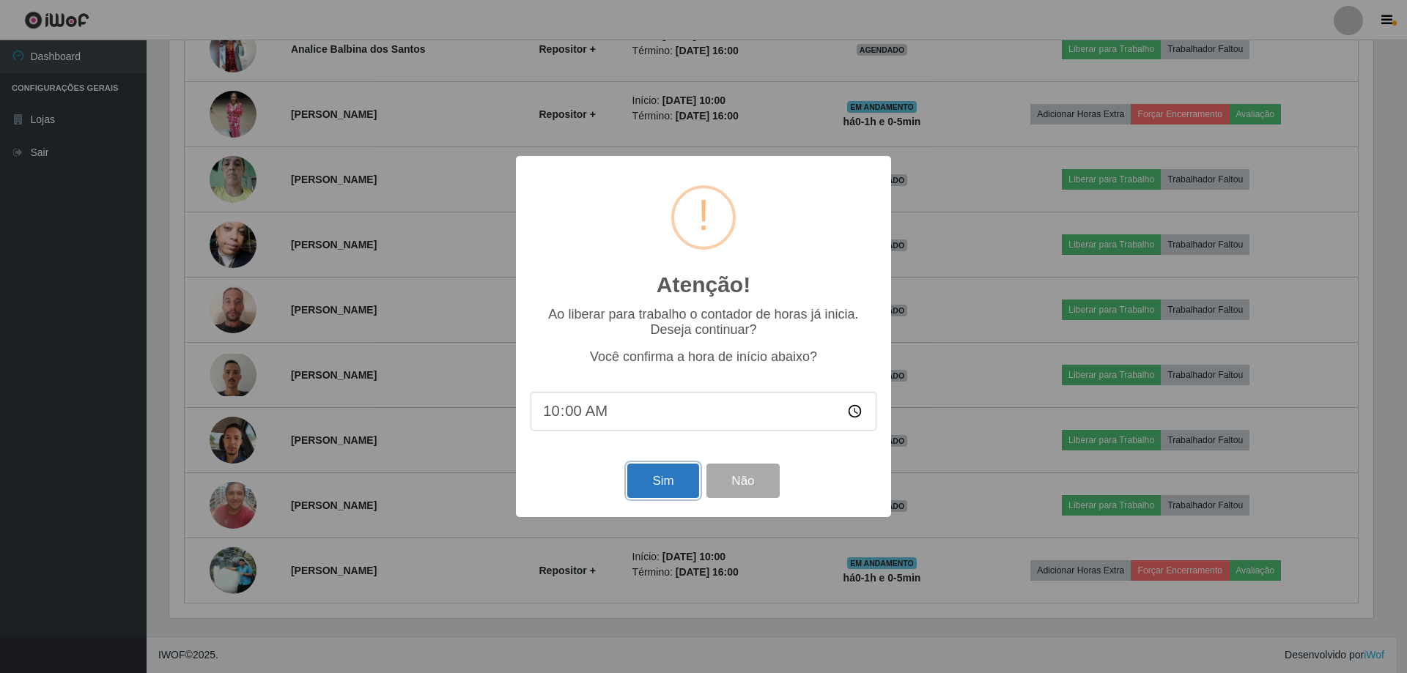
click at [672, 488] on button "Sim" at bounding box center [662, 481] width 71 height 34
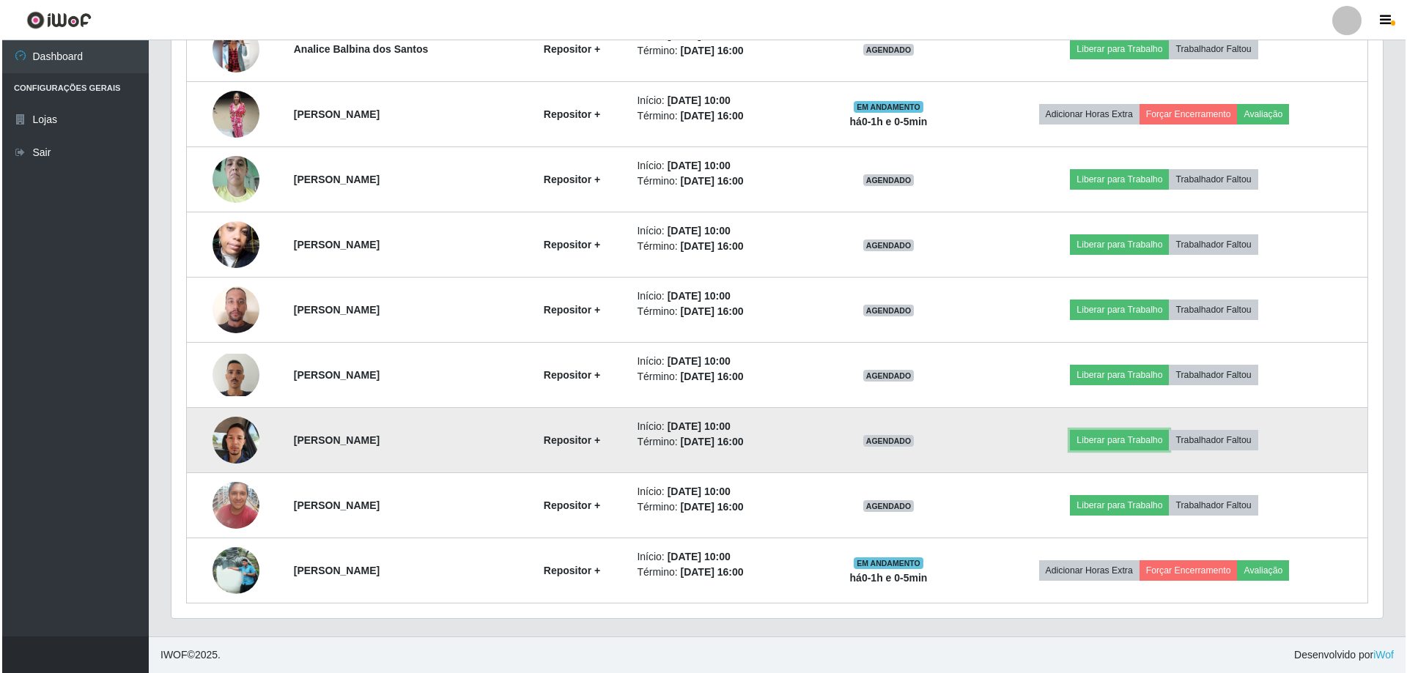
scroll to position [545, 0]
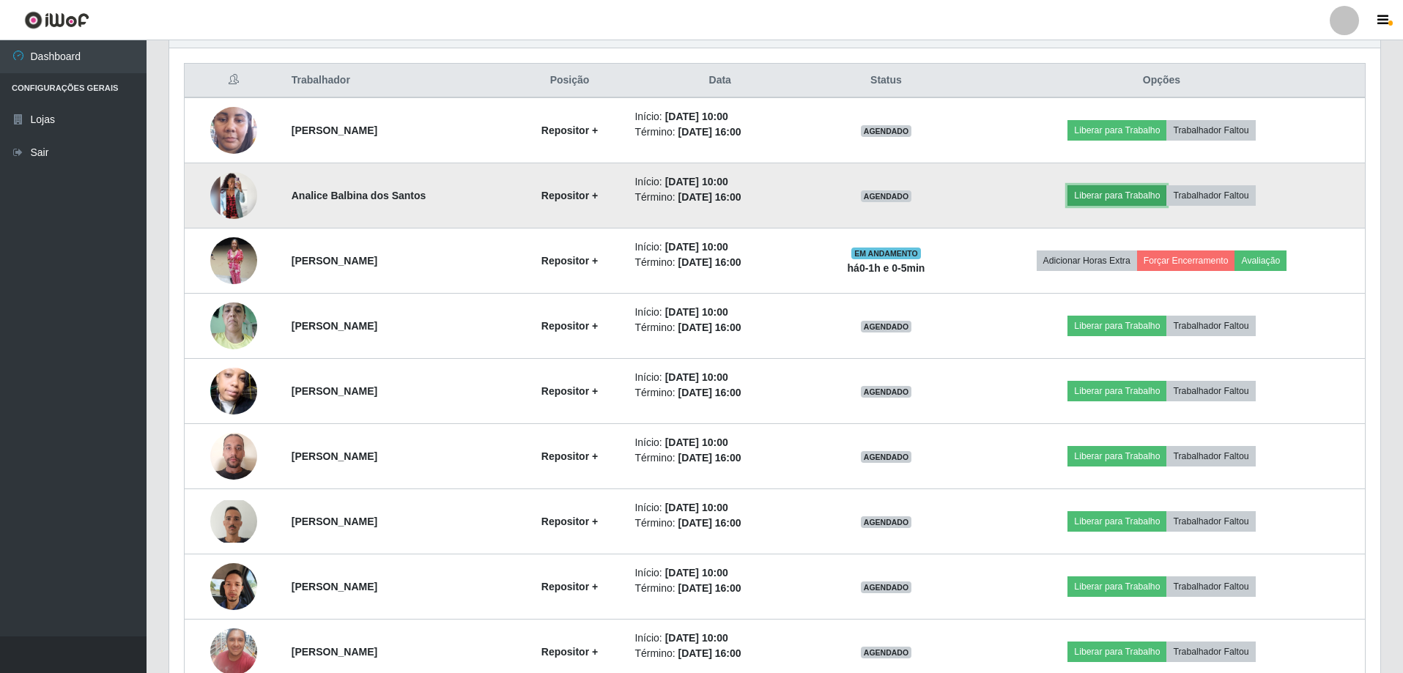
click at [1151, 200] on button "Liberar para Trabalho" at bounding box center [1117, 195] width 99 height 21
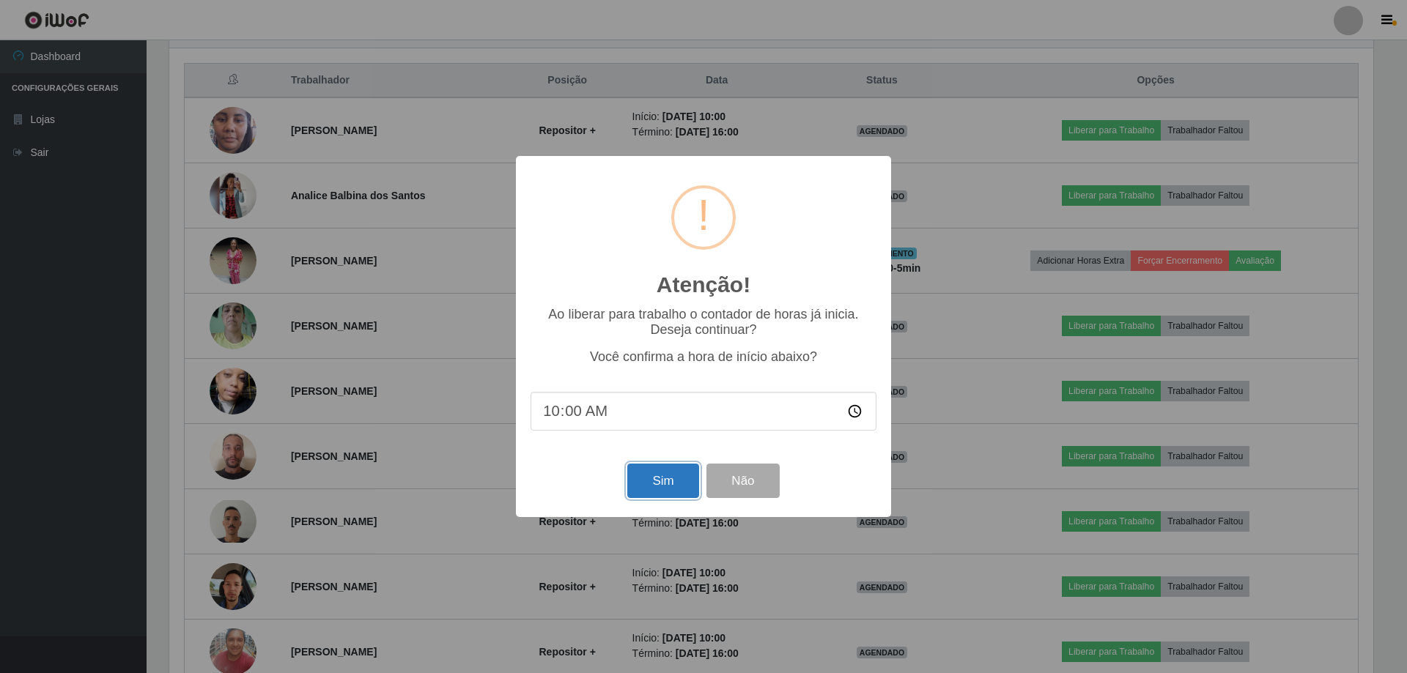
click at [676, 490] on button "Sim" at bounding box center [662, 481] width 71 height 34
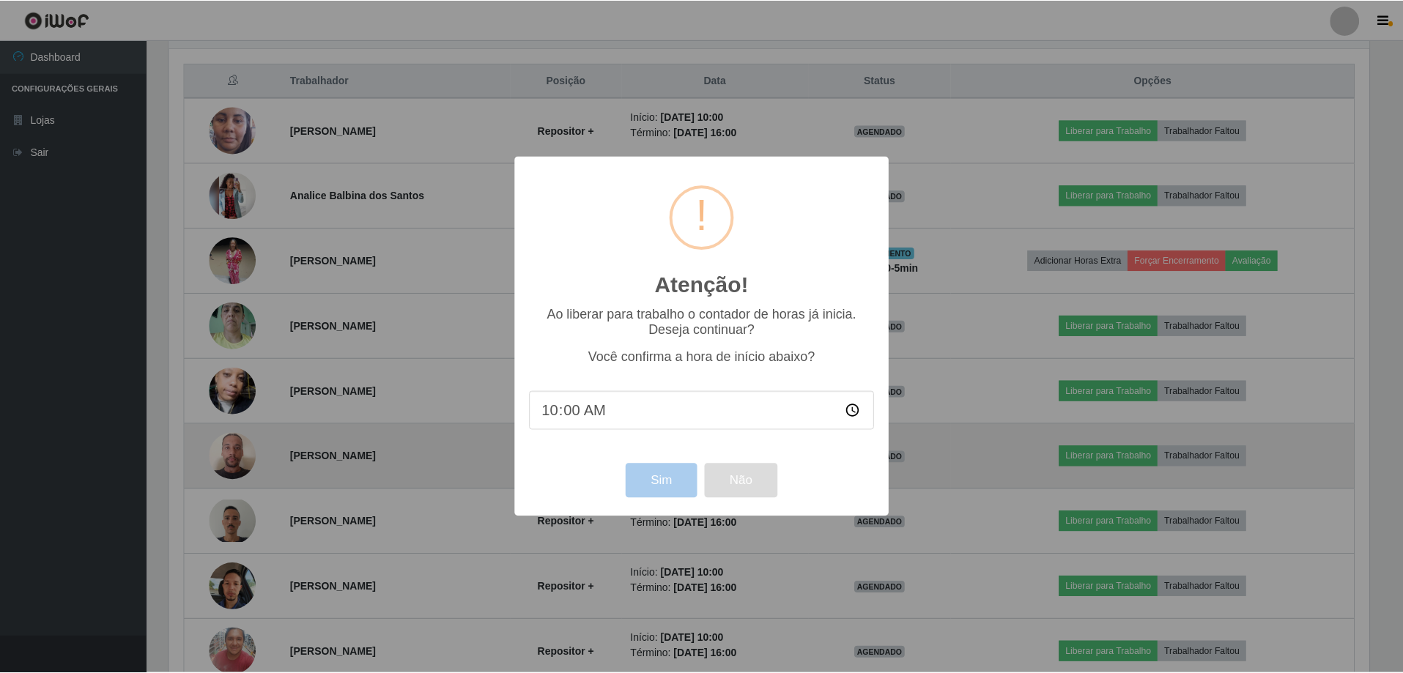
scroll to position [304, 1211]
